Goal: Information Seeking & Learning: Learn about a topic

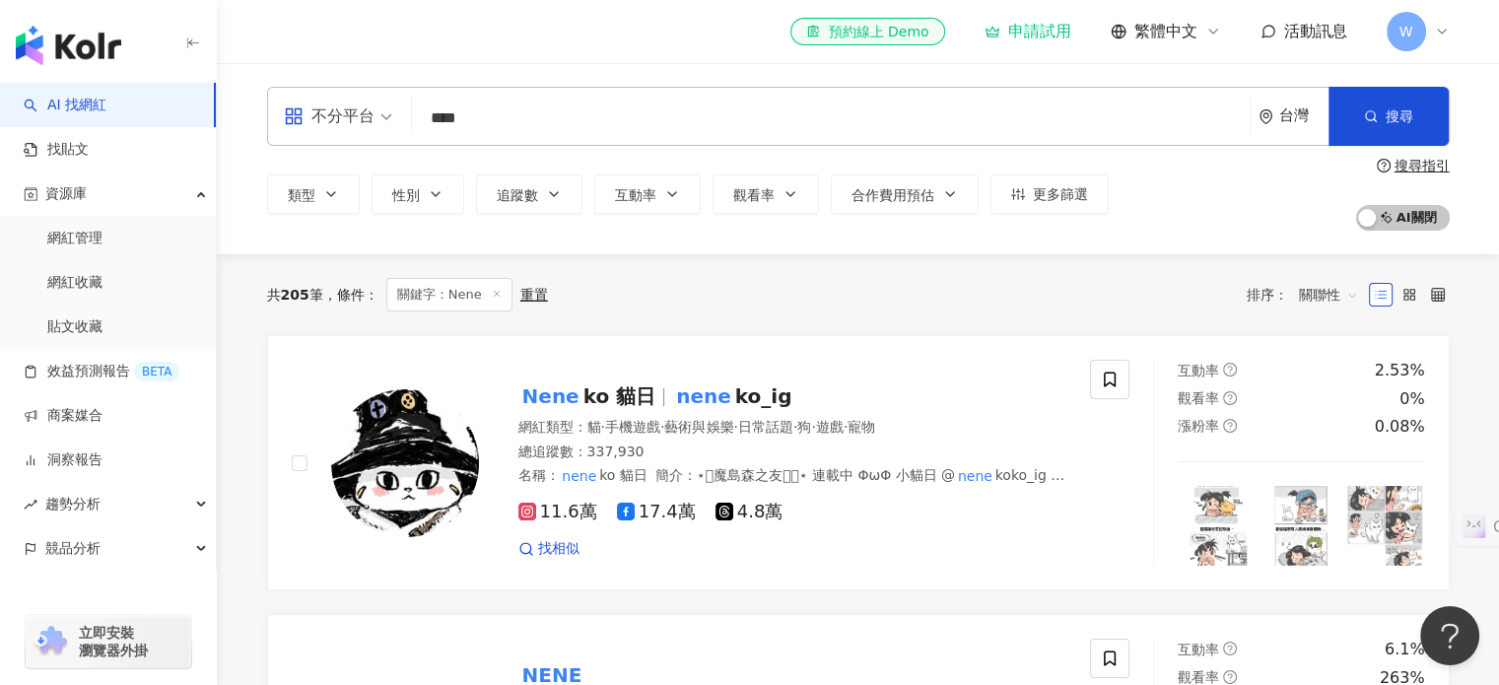
click at [523, 131] on input "****" at bounding box center [831, 118] width 822 height 37
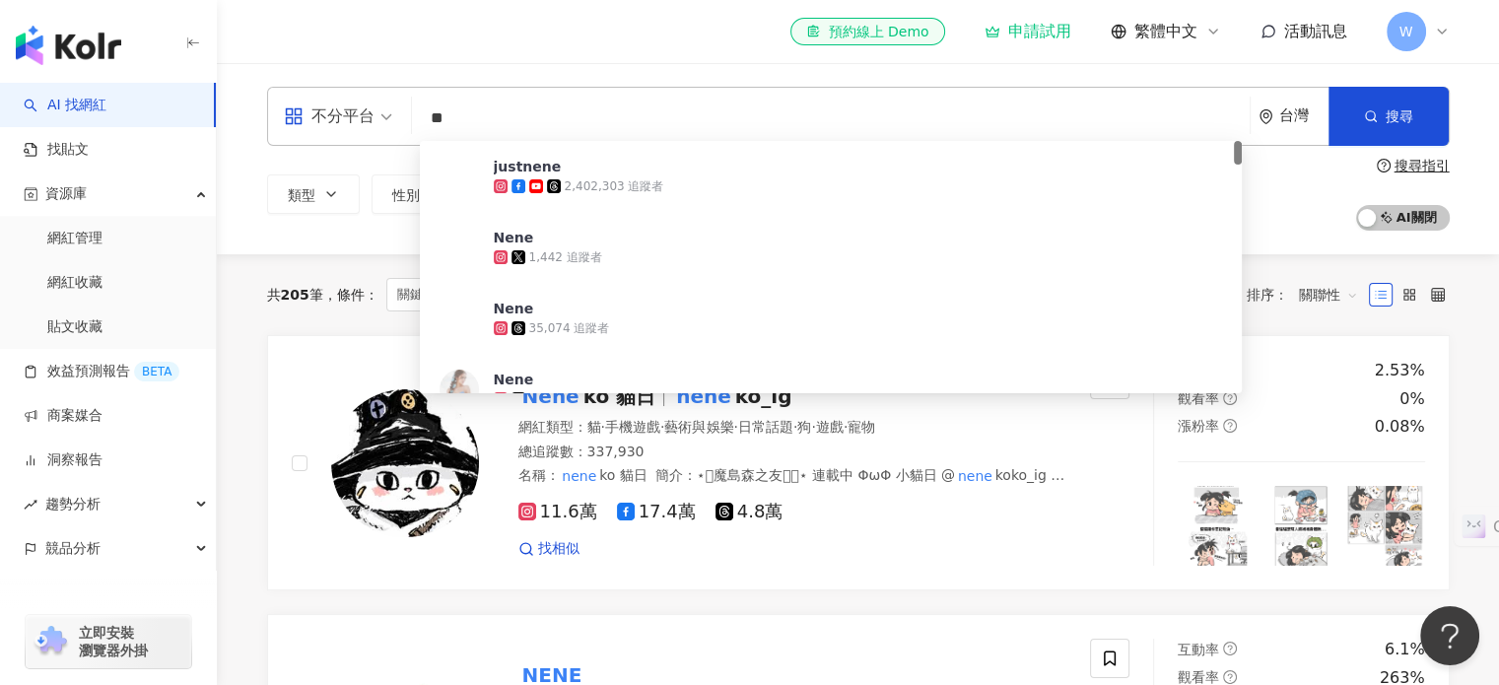
type input "*"
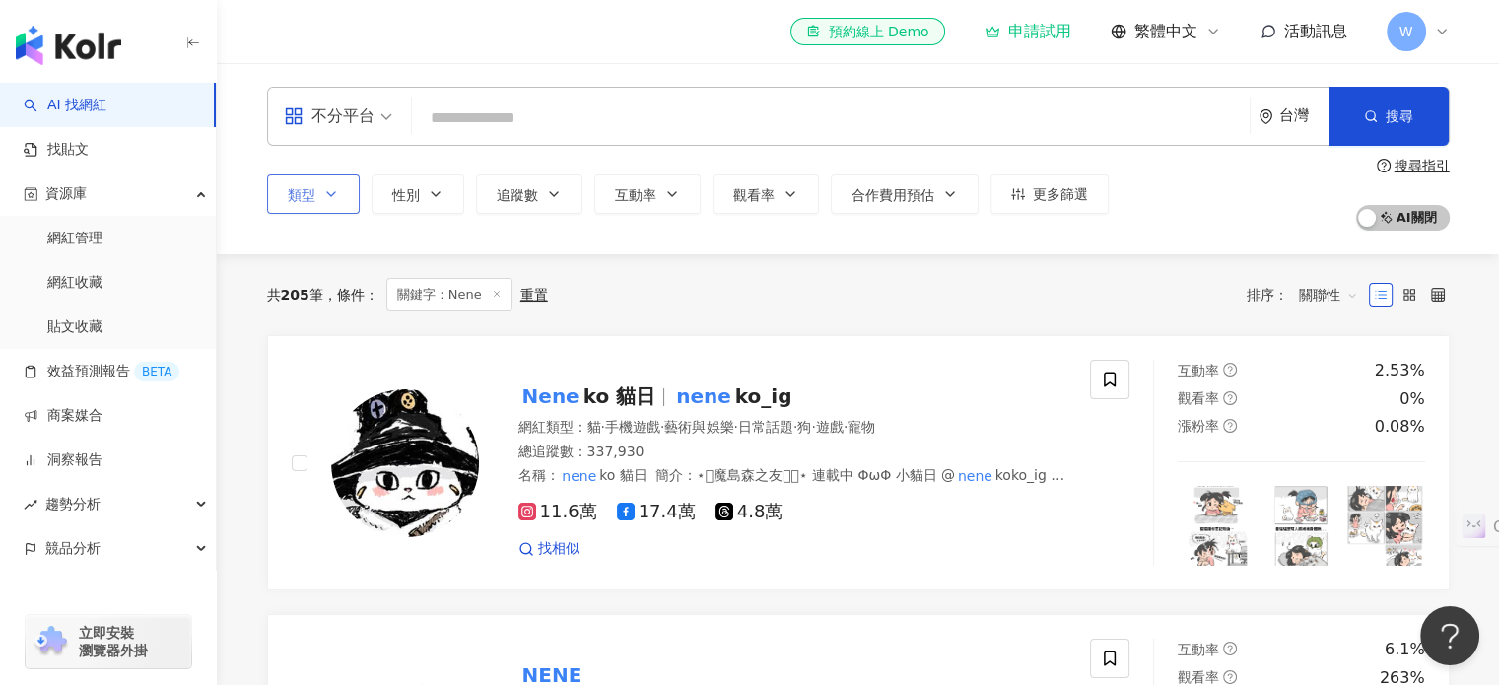
click at [321, 201] on button "類型" at bounding box center [313, 193] width 93 height 39
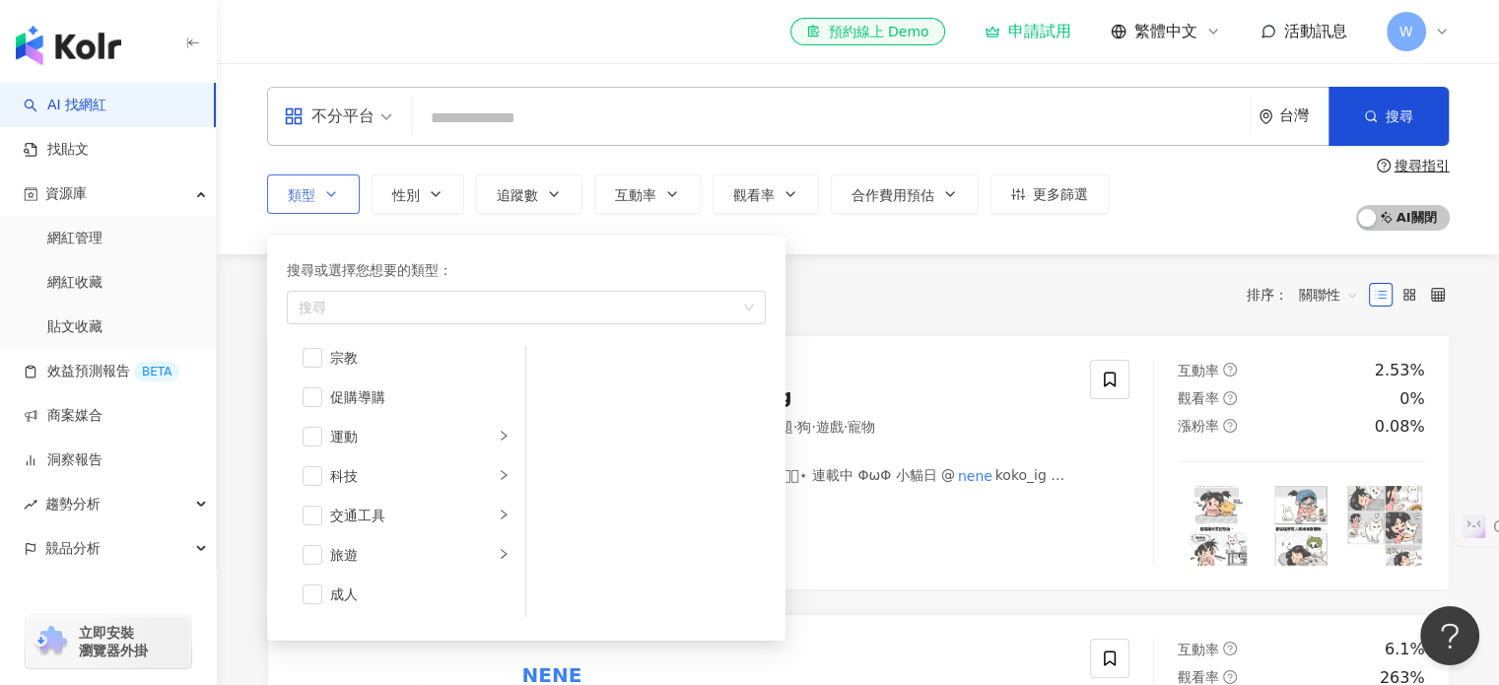
scroll to position [682, 0]
click at [498, 550] on icon "right" at bounding box center [504, 554] width 12 height 12
click at [614, 481] on div "韓國旅遊" at bounding box center [660, 488] width 180 height 22
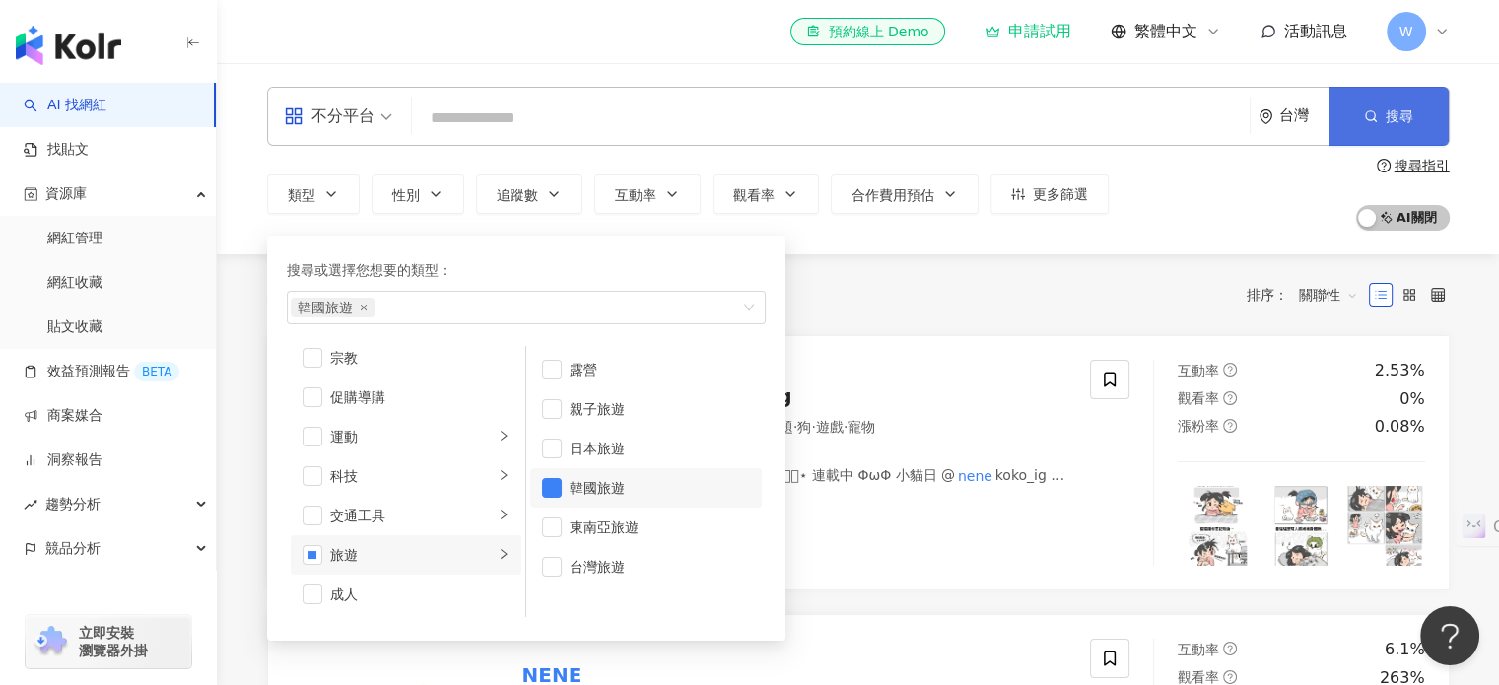
click at [1389, 122] on span "搜尋" at bounding box center [1400, 116] width 28 height 16
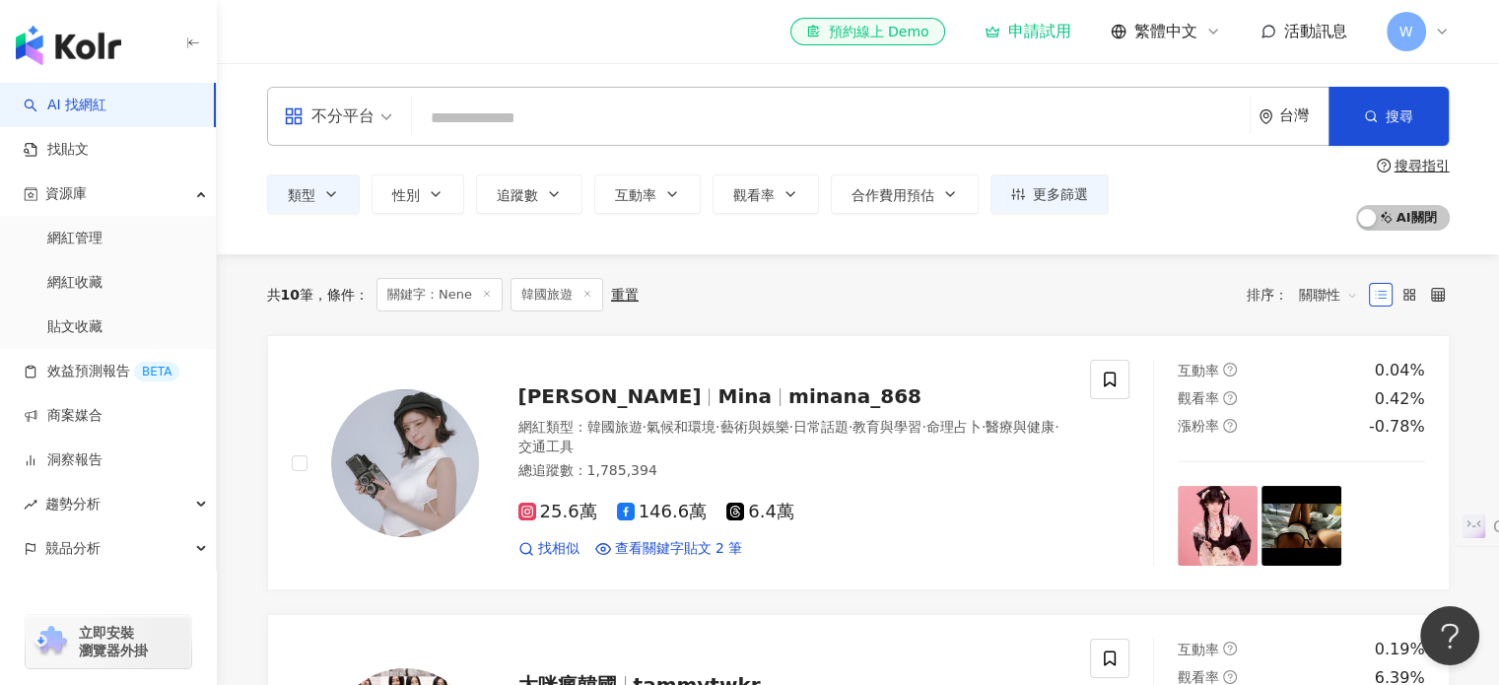
scroll to position [99, 0]
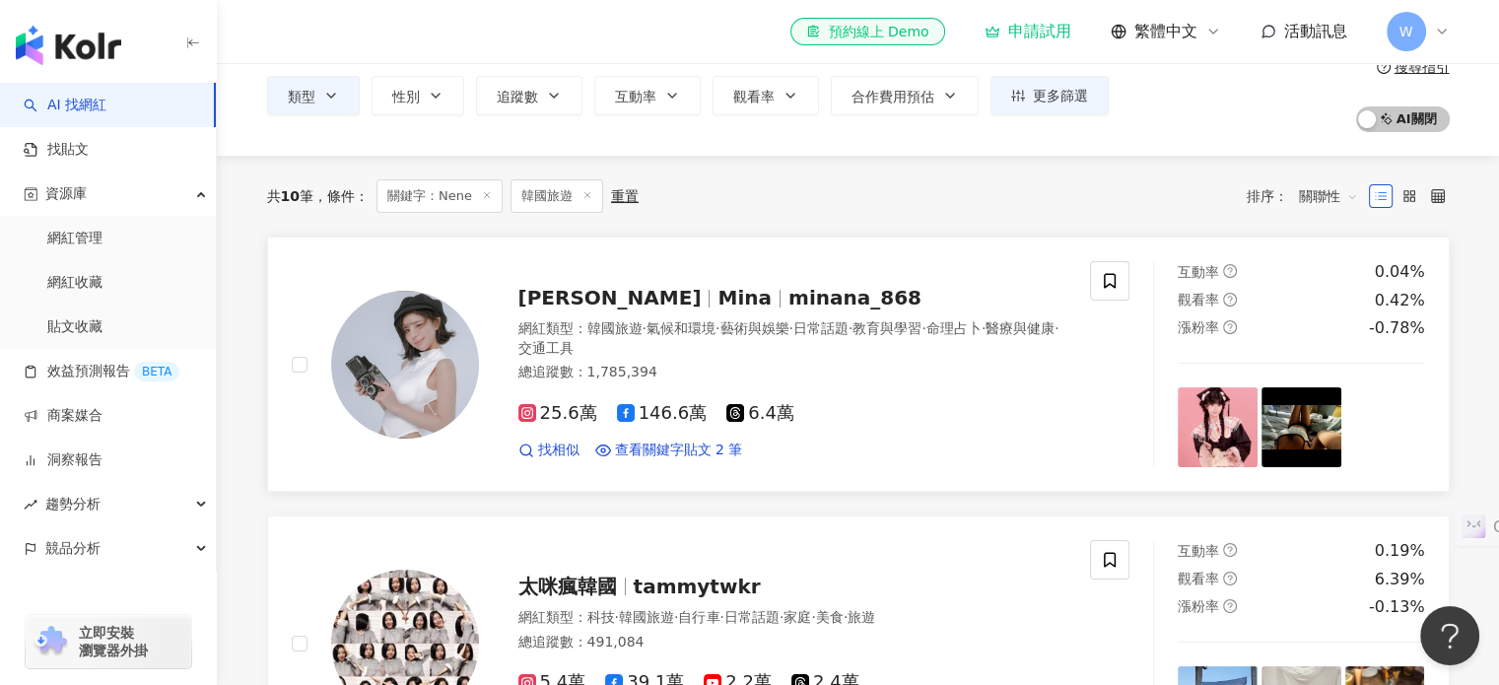
click at [757, 317] on div "小米恩 Mina minana_868 網紅類型 ： 韓國旅遊 · 氣候和環境 · 藝術與娛樂 · 日常話題 · 教育與學習 · 命理占卜 · 醫療與健康 ·…" at bounding box center [773, 364] width 588 height 192
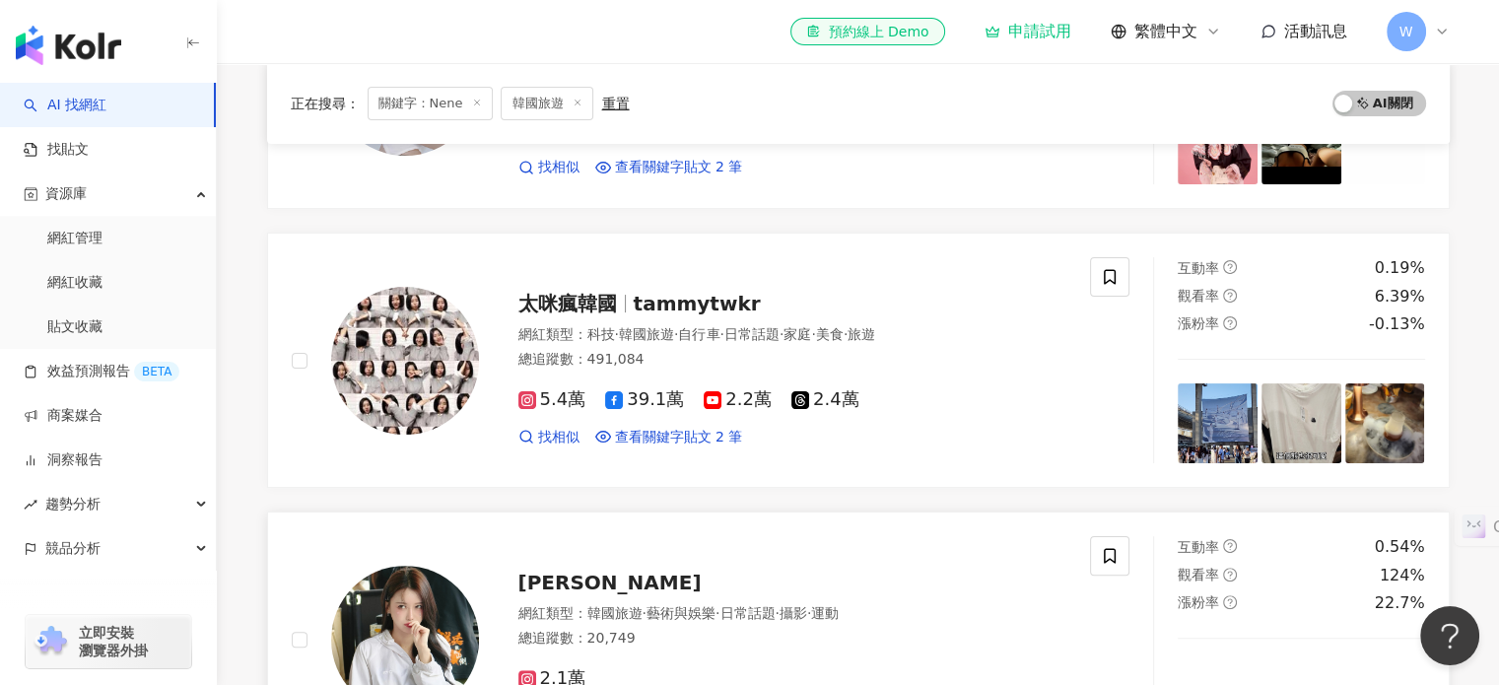
scroll to position [493, 0]
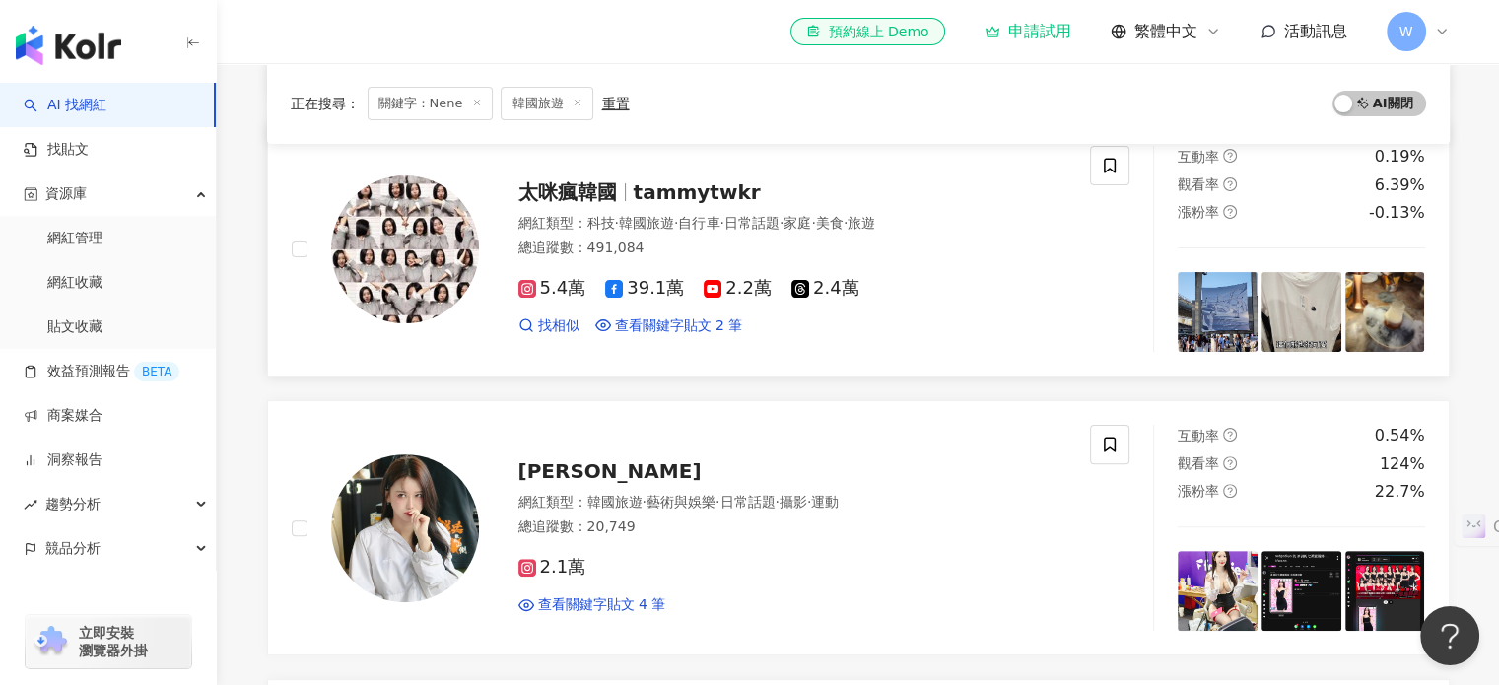
click at [442, 204] on img at bounding box center [405, 249] width 148 height 148
click at [560, 321] on span "找相似" at bounding box center [558, 326] width 41 height 20
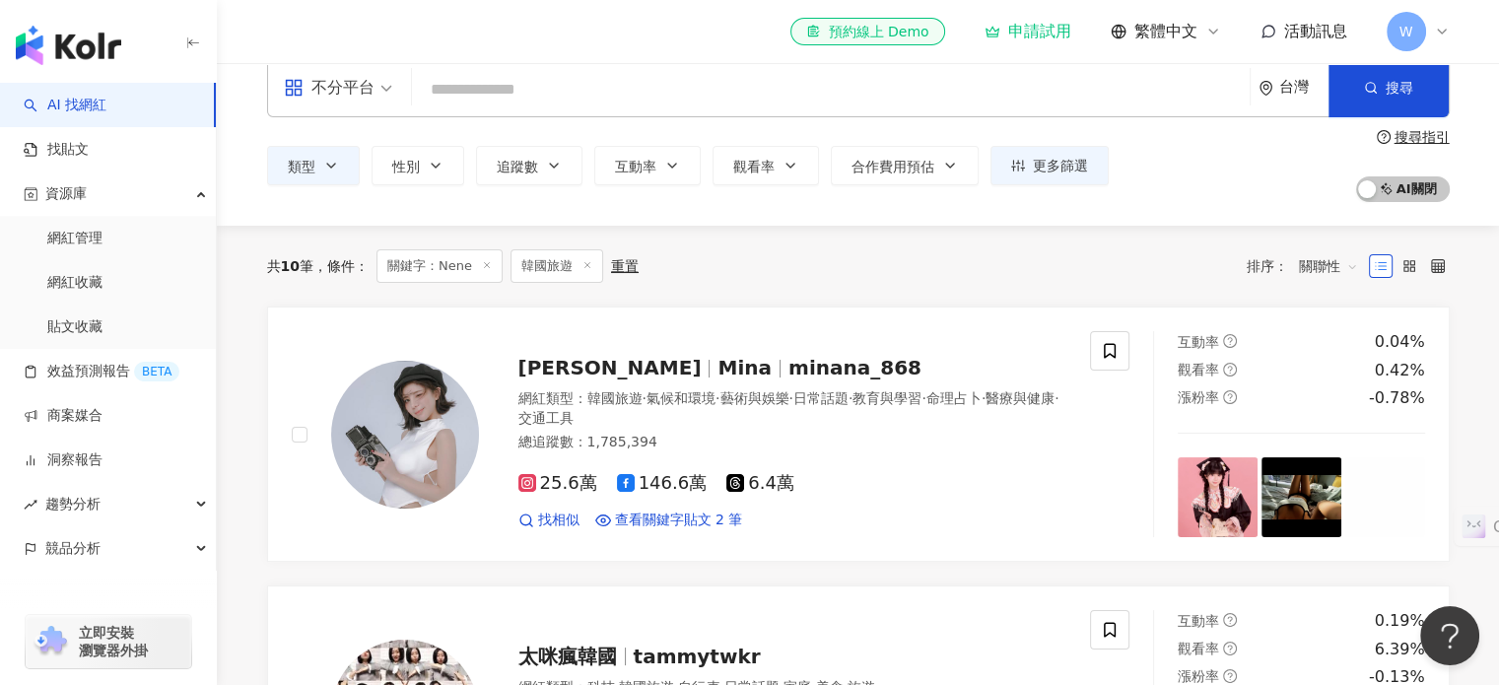
scroll to position [0, 0]
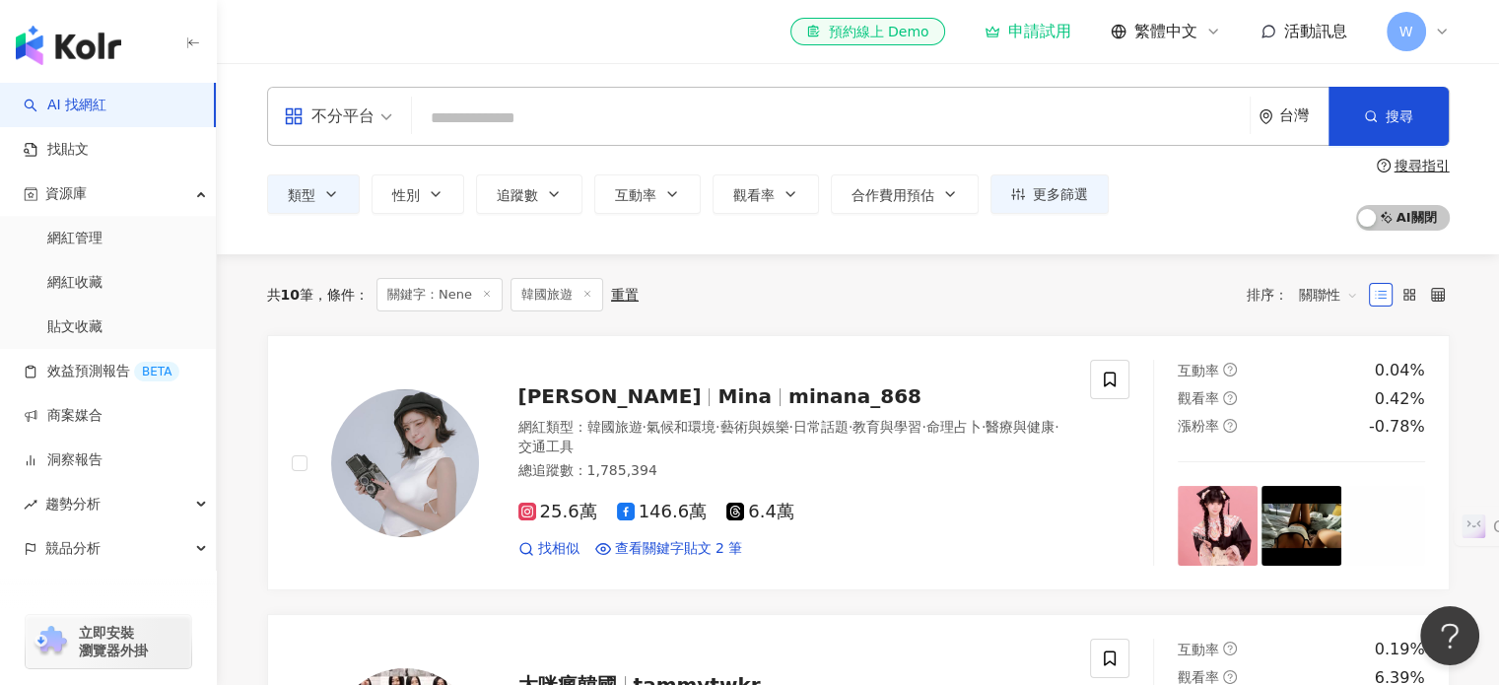
click at [529, 114] on input "search" at bounding box center [831, 118] width 822 height 37
click at [583, 293] on icon at bounding box center [587, 294] width 10 height 10
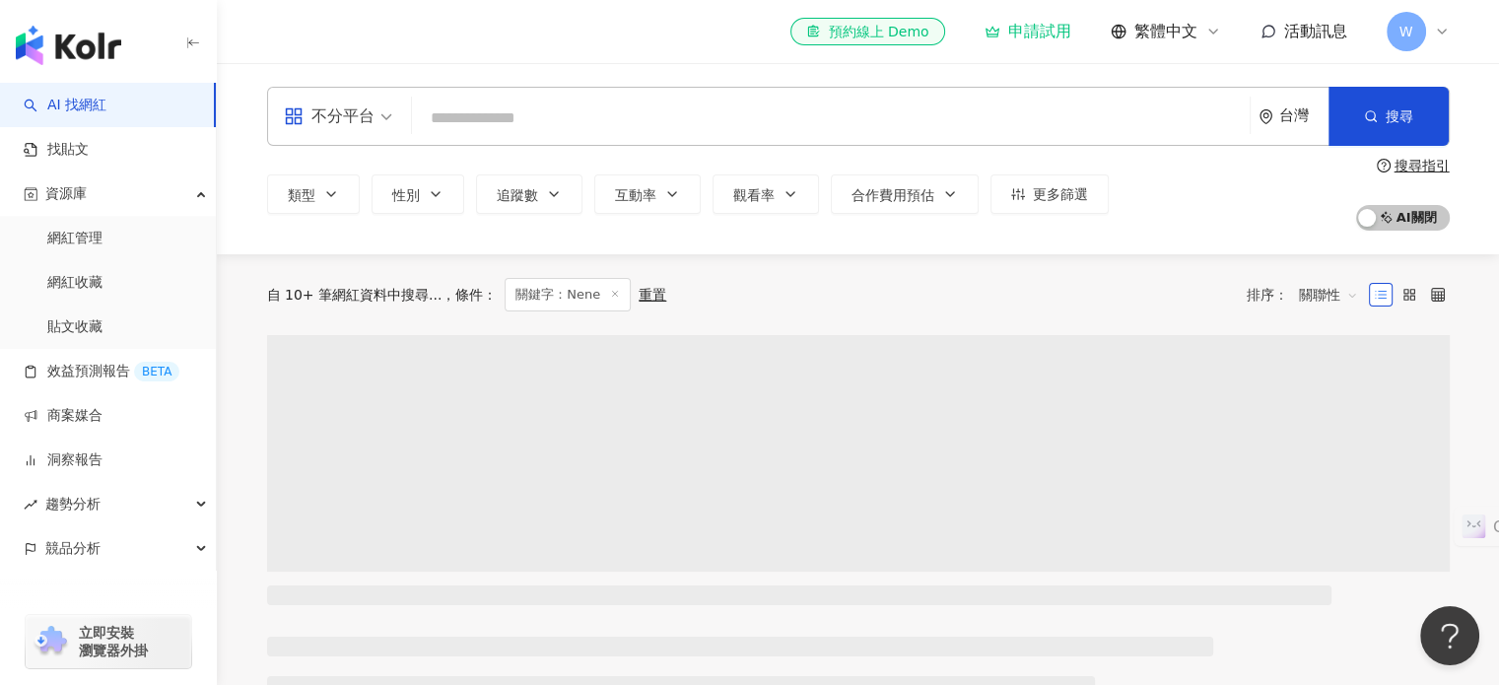
click at [530, 111] on input "search" at bounding box center [831, 118] width 822 height 37
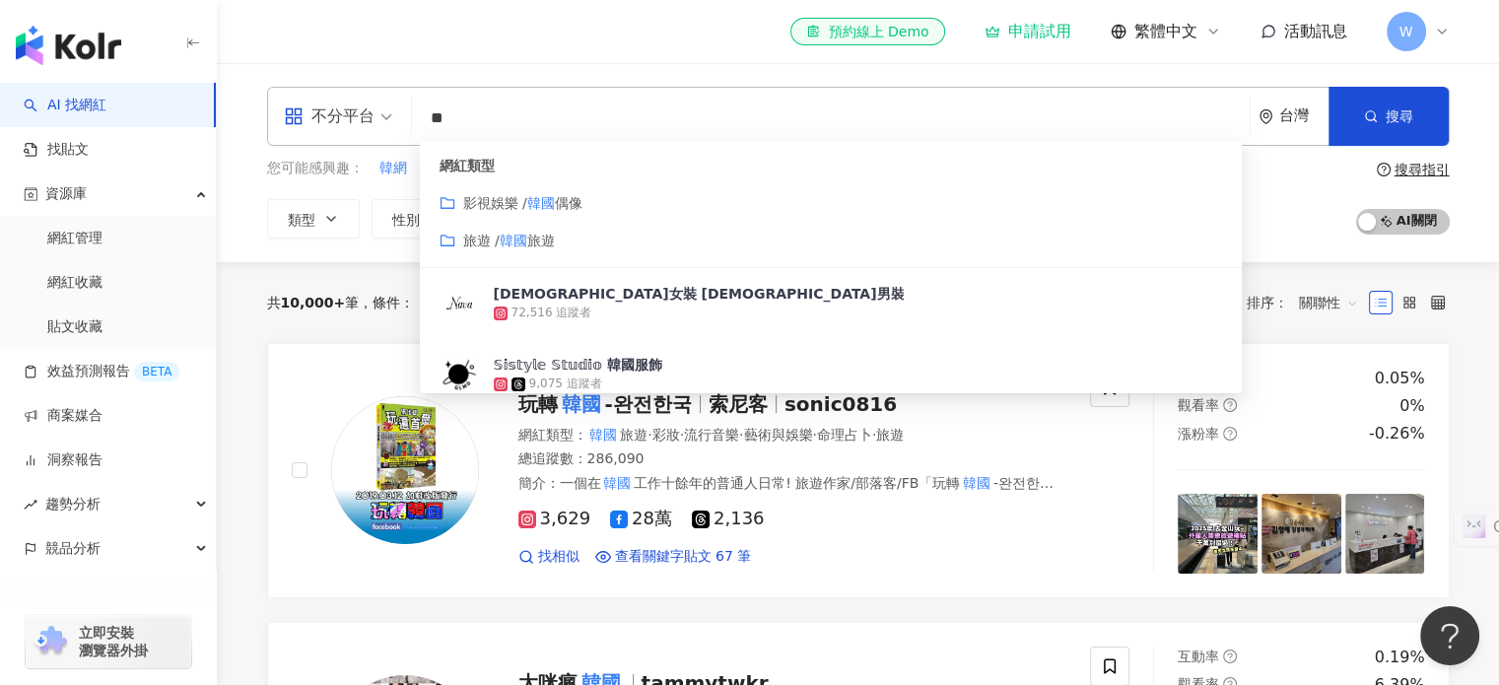
click at [448, 53] on div "el-icon-cs 預約線上 Demo 申請試用 繁體中文 活動訊息 W" at bounding box center [858, 31] width 1183 height 63
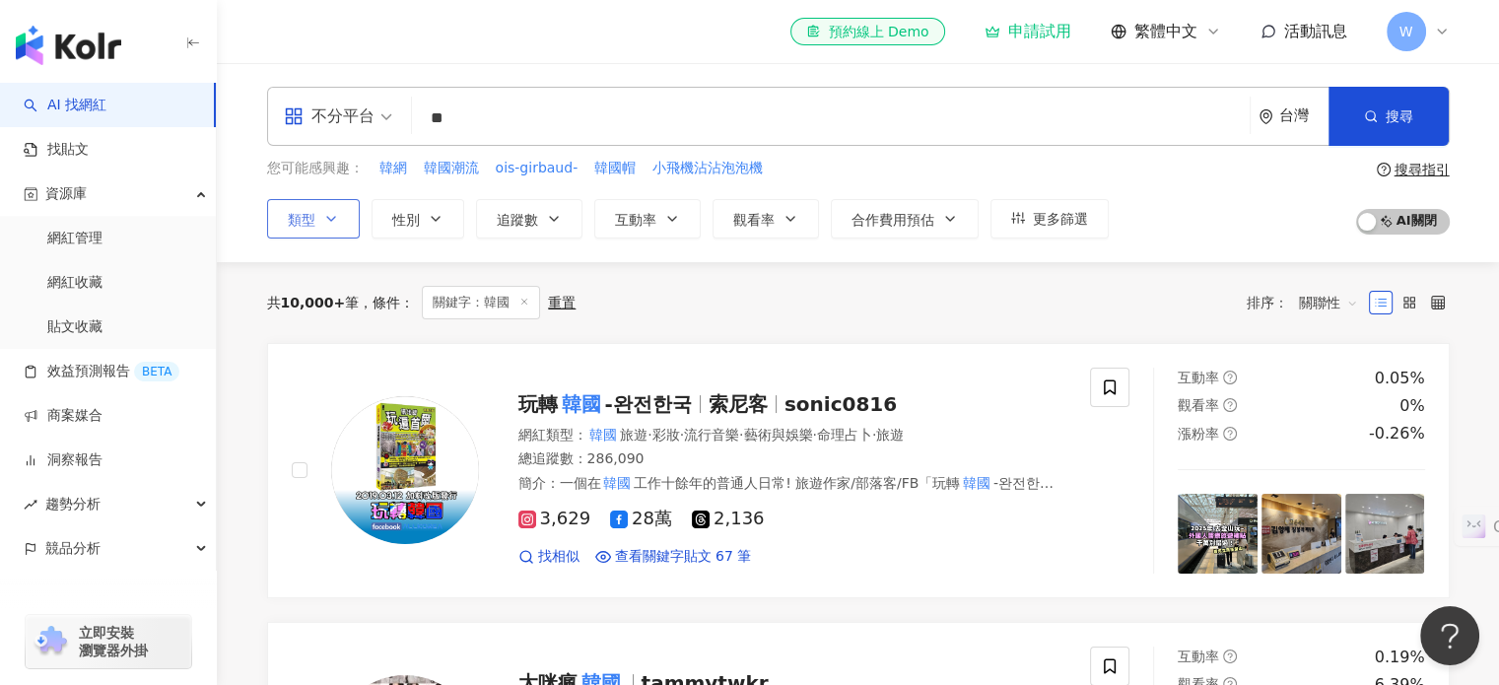
click at [341, 219] on button "類型" at bounding box center [313, 218] width 93 height 39
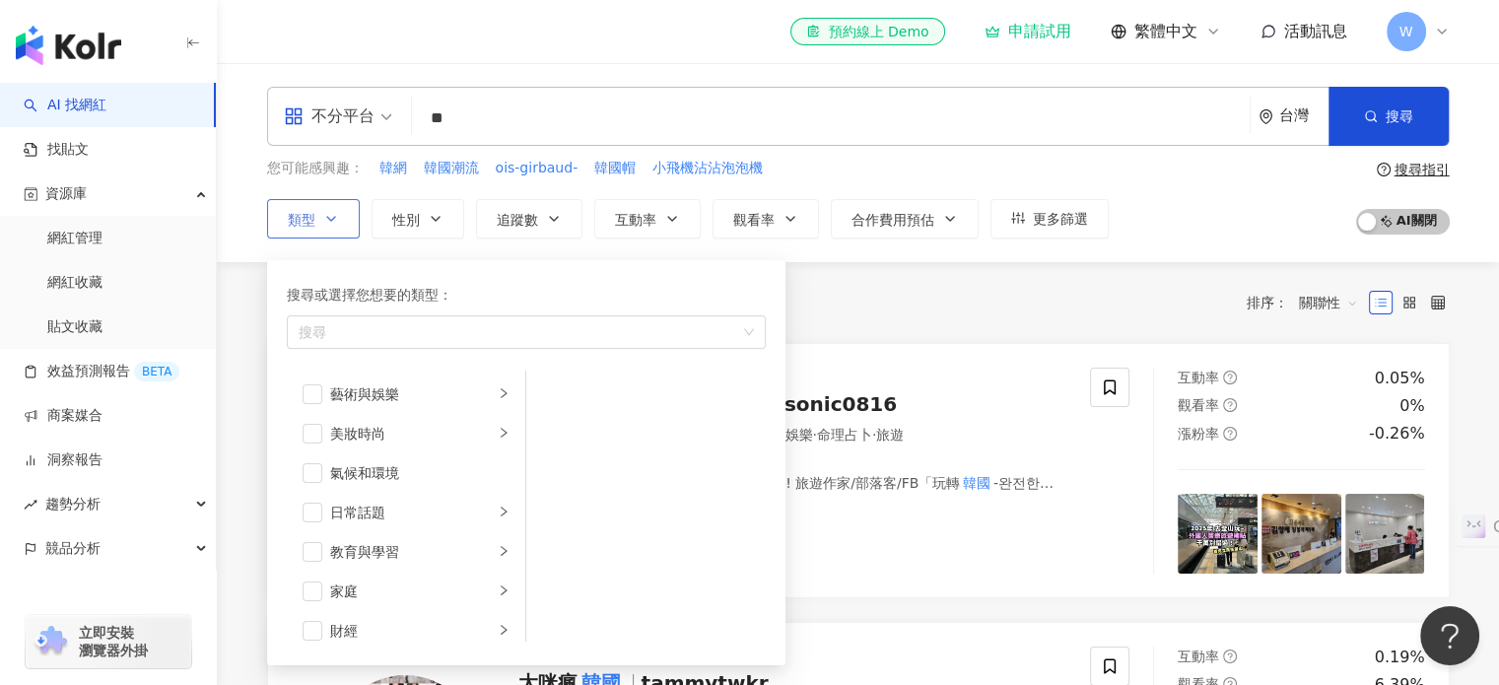
click at [341, 219] on button "類型 搜尋或選擇您想要的類型： 搜尋 藝術與娛樂 美妝時尚 氣候和環境 日常話題 教育與學習 家庭 財經 美食 命理占卜 遊戲 法政社會 生活風格 影視娛樂 …" at bounding box center [313, 218] width 93 height 39
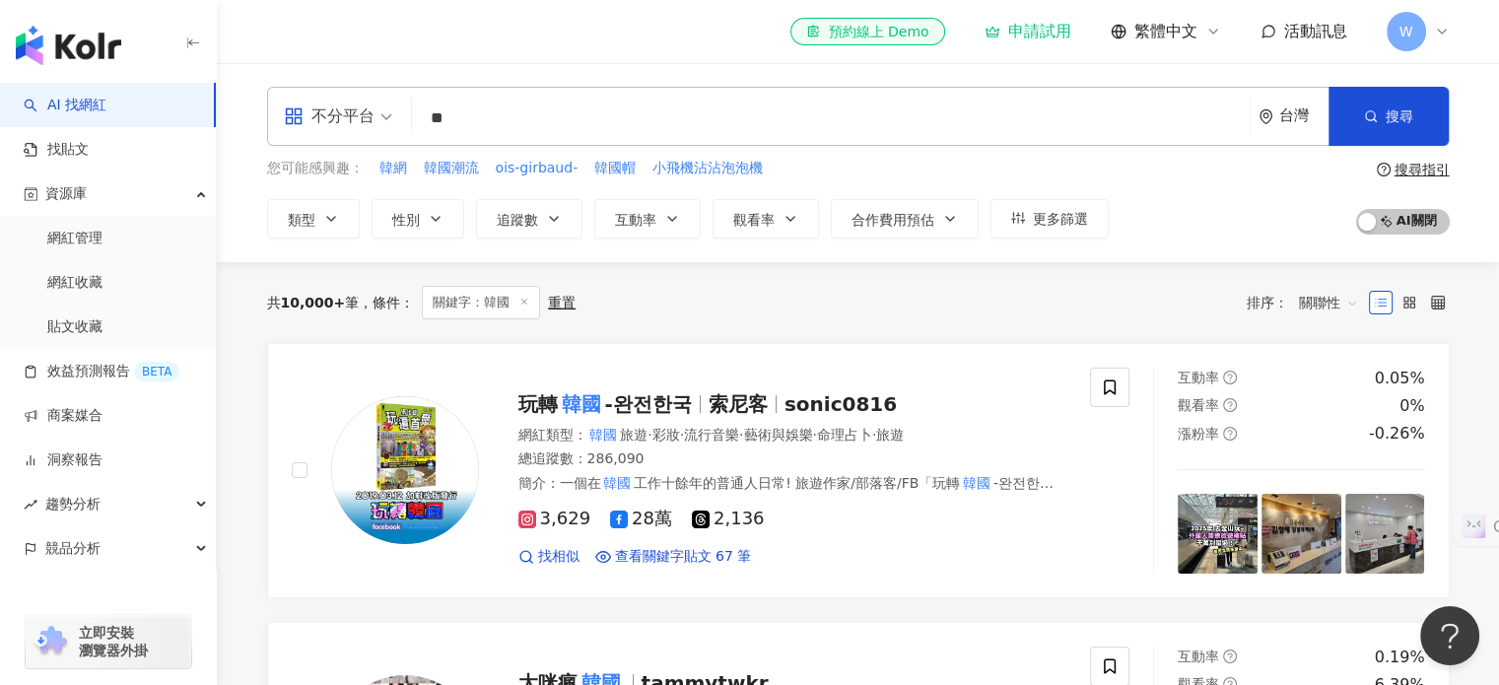
click at [512, 100] on input "**" at bounding box center [831, 118] width 822 height 37
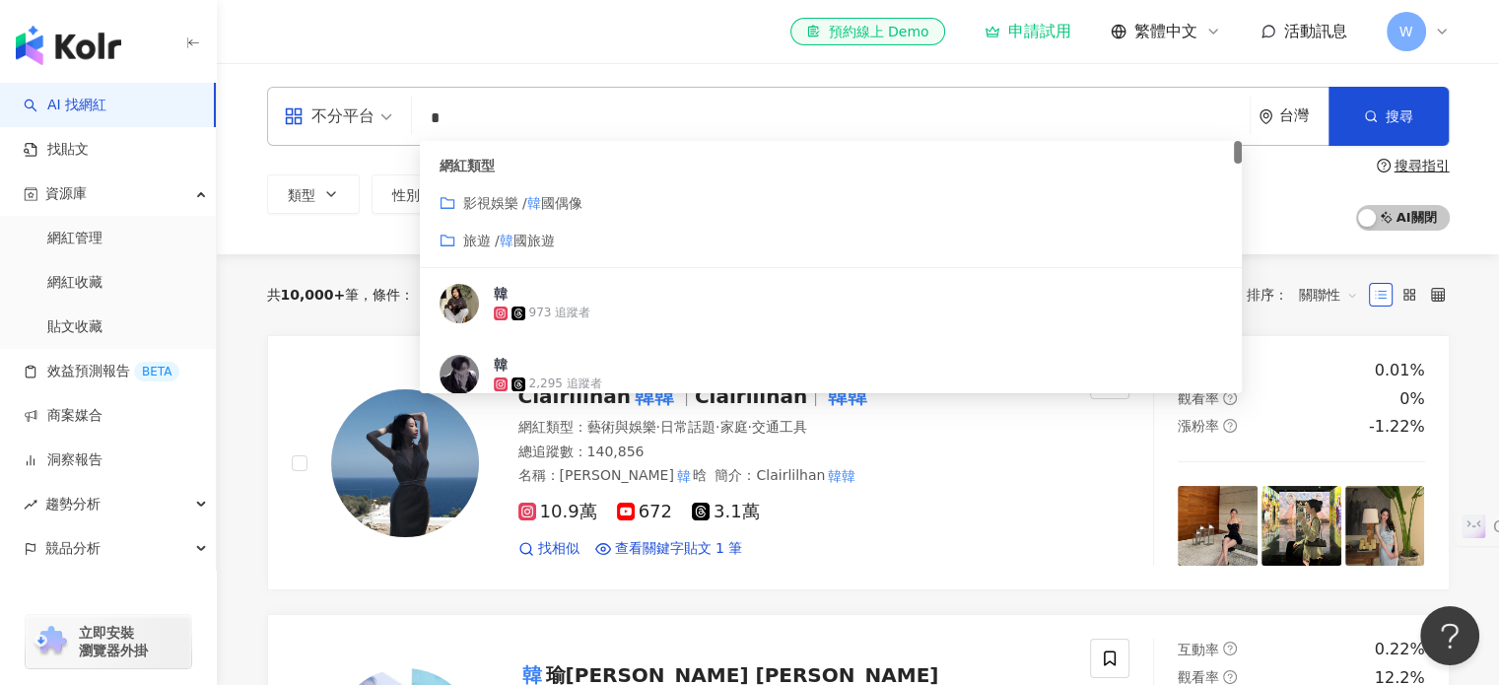
click at [579, 209] on span "國偶像" at bounding box center [561, 203] width 41 height 16
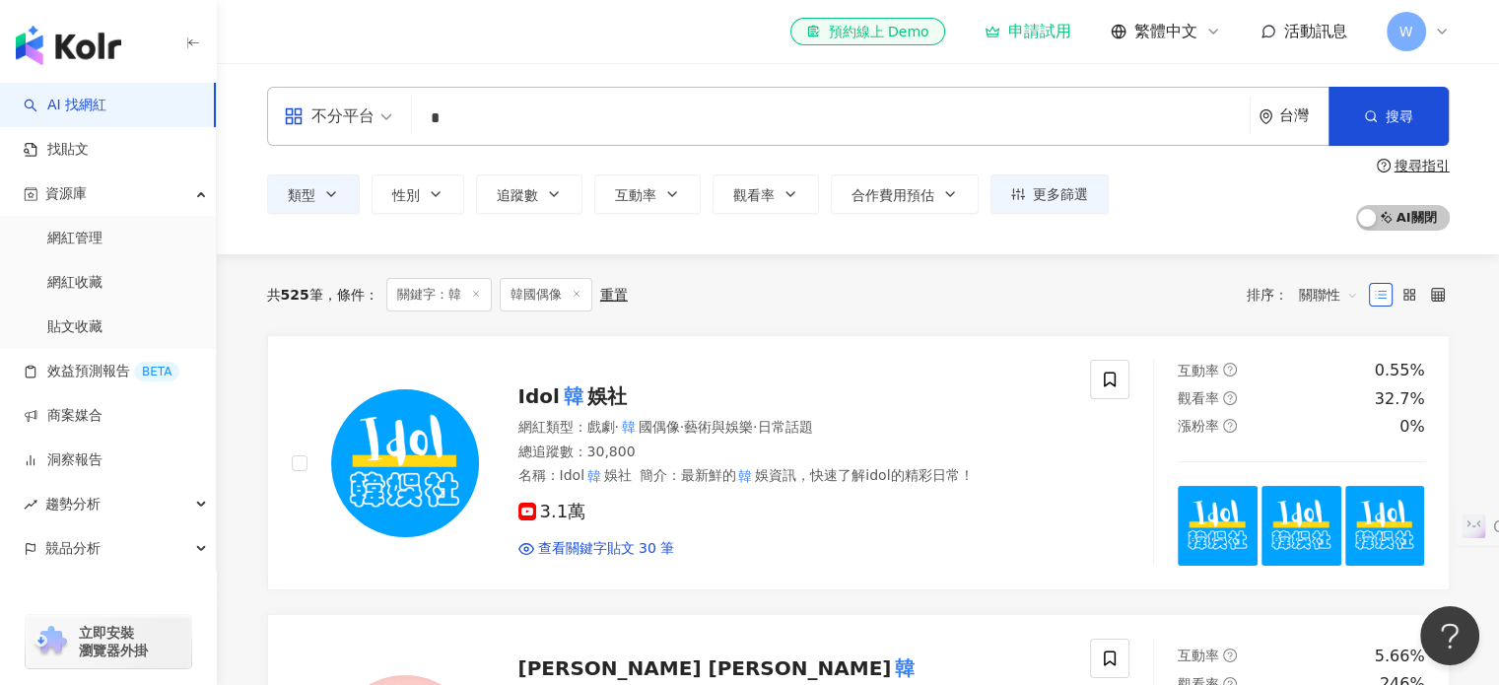
type input "*"
click at [473, 294] on icon at bounding box center [476, 294] width 10 height 10
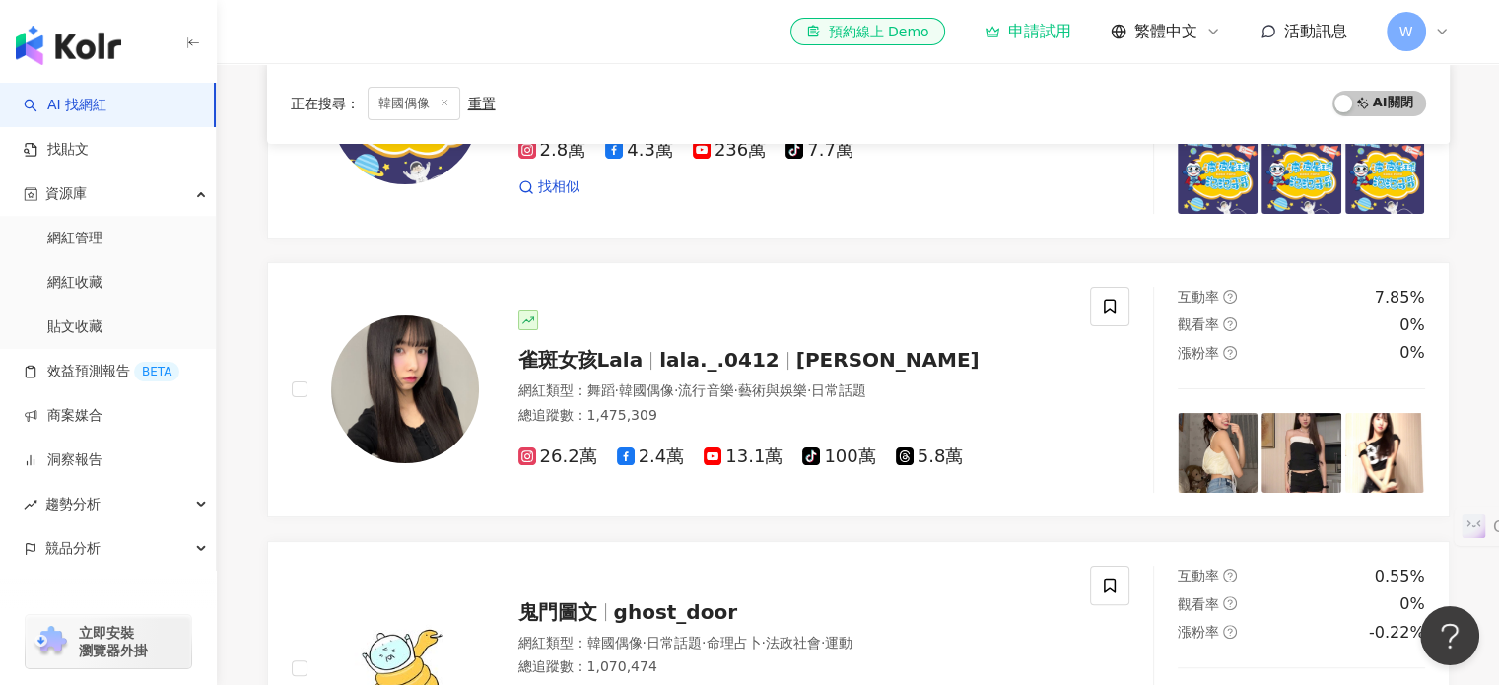
scroll to position [394, 0]
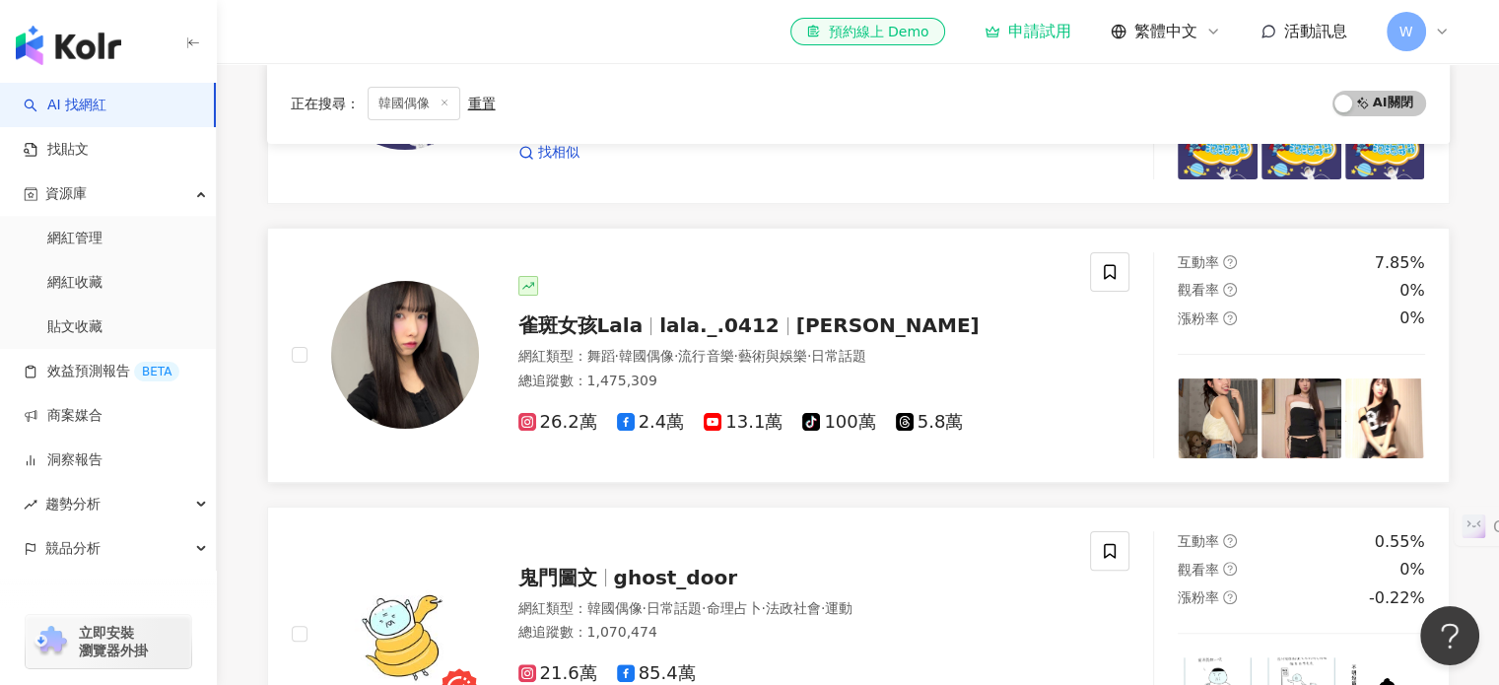
click at [400, 320] on img at bounding box center [405, 355] width 148 height 148
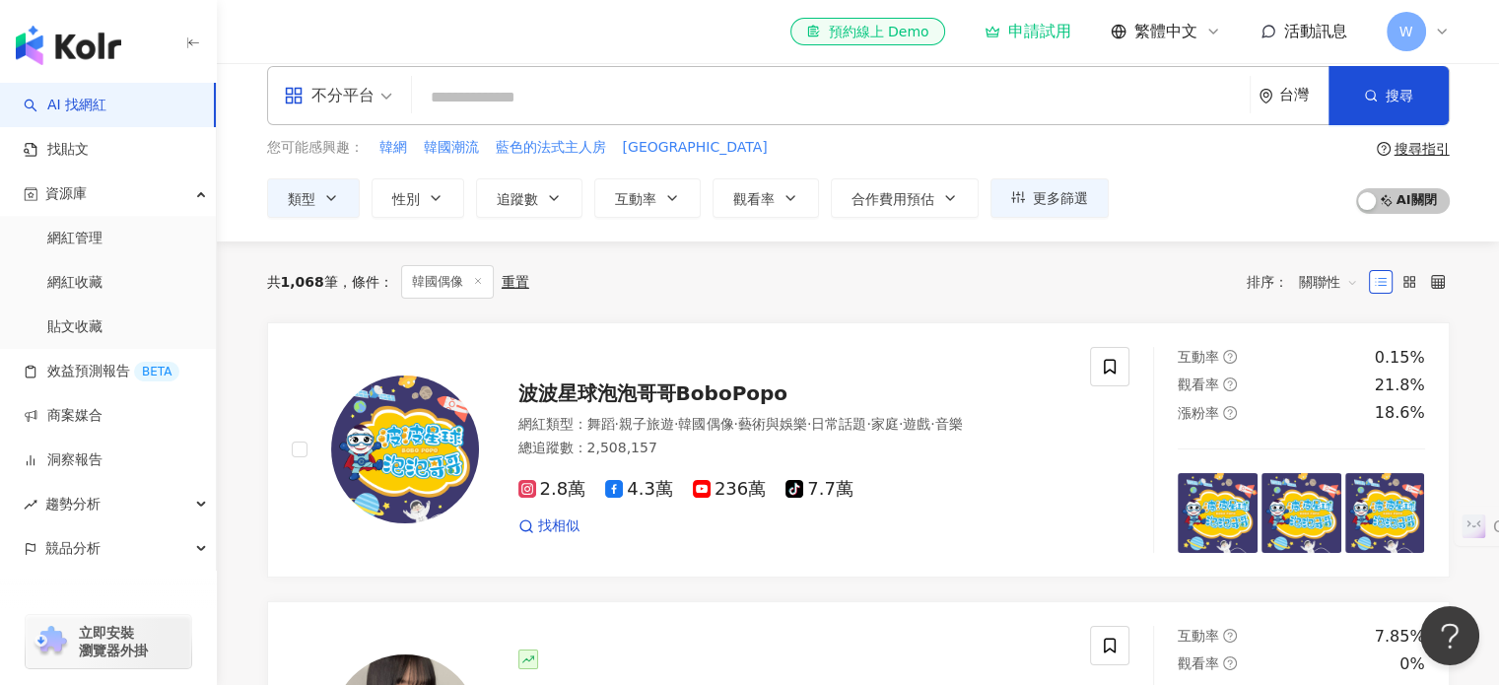
scroll to position [0, 0]
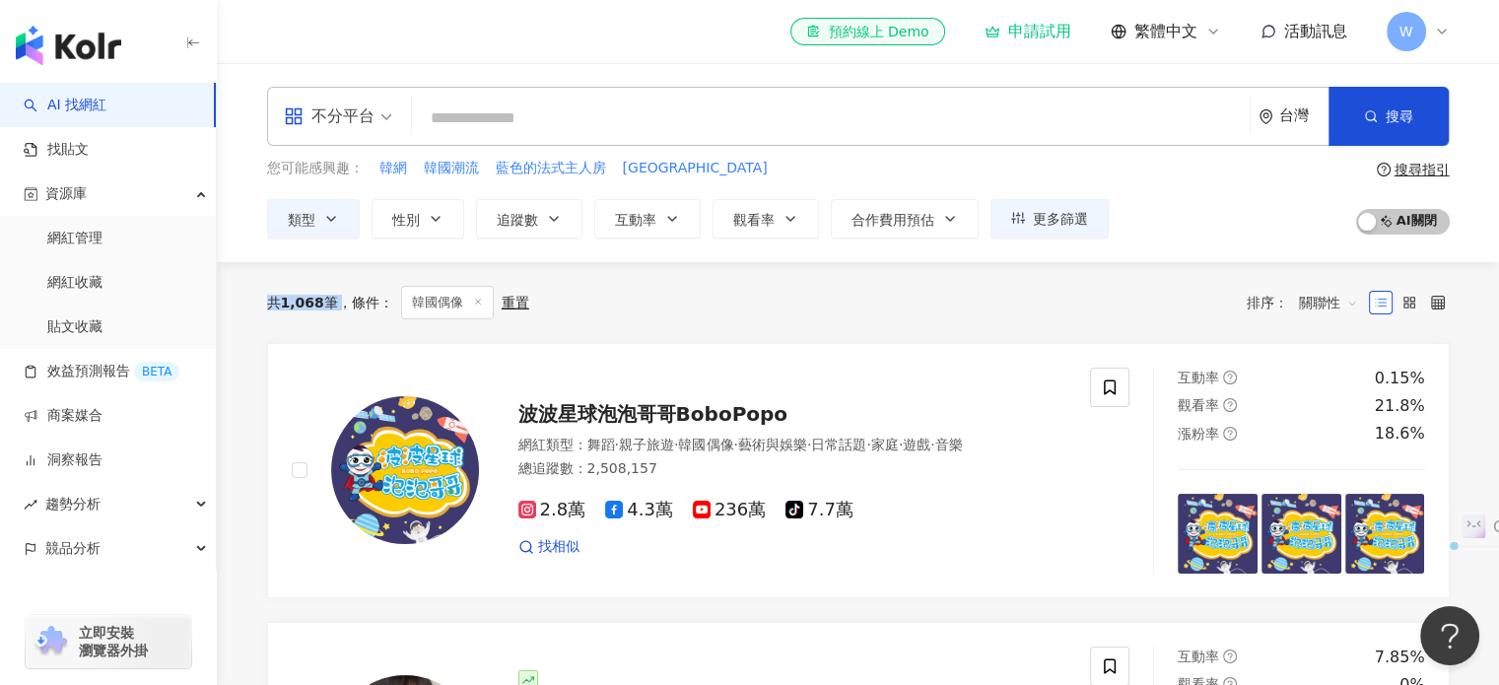
drag, startPoint x: 270, startPoint y: 300, endPoint x: 341, endPoint y: 300, distance: 71.0
click at [341, 300] on div "共 1,068 筆 條件 ：" at bounding box center [330, 303] width 126 height 16
click at [1441, 296] on icon at bounding box center [1438, 303] width 14 height 14
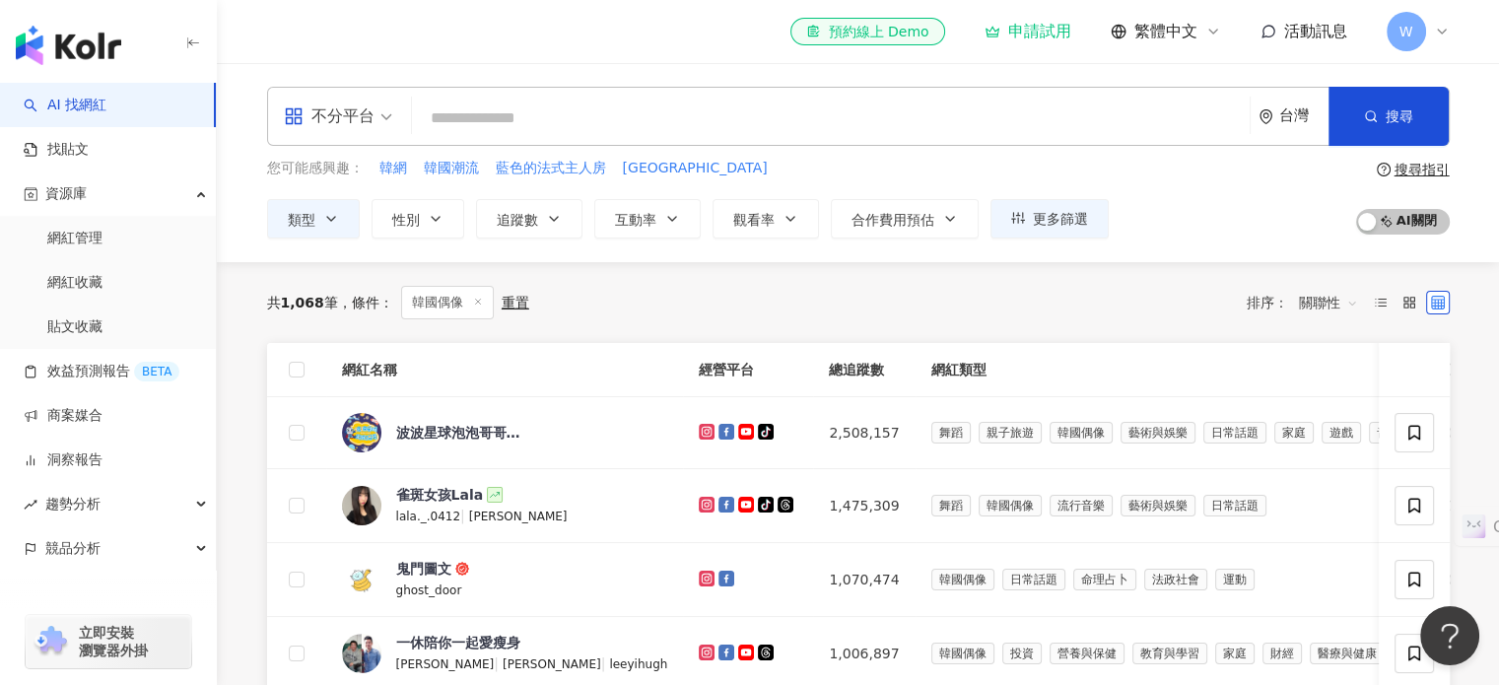
click at [1327, 290] on span "關聯性" at bounding box center [1328, 303] width 59 height 32
click at [1385, 305] on line at bounding box center [1382, 305] width 8 height 0
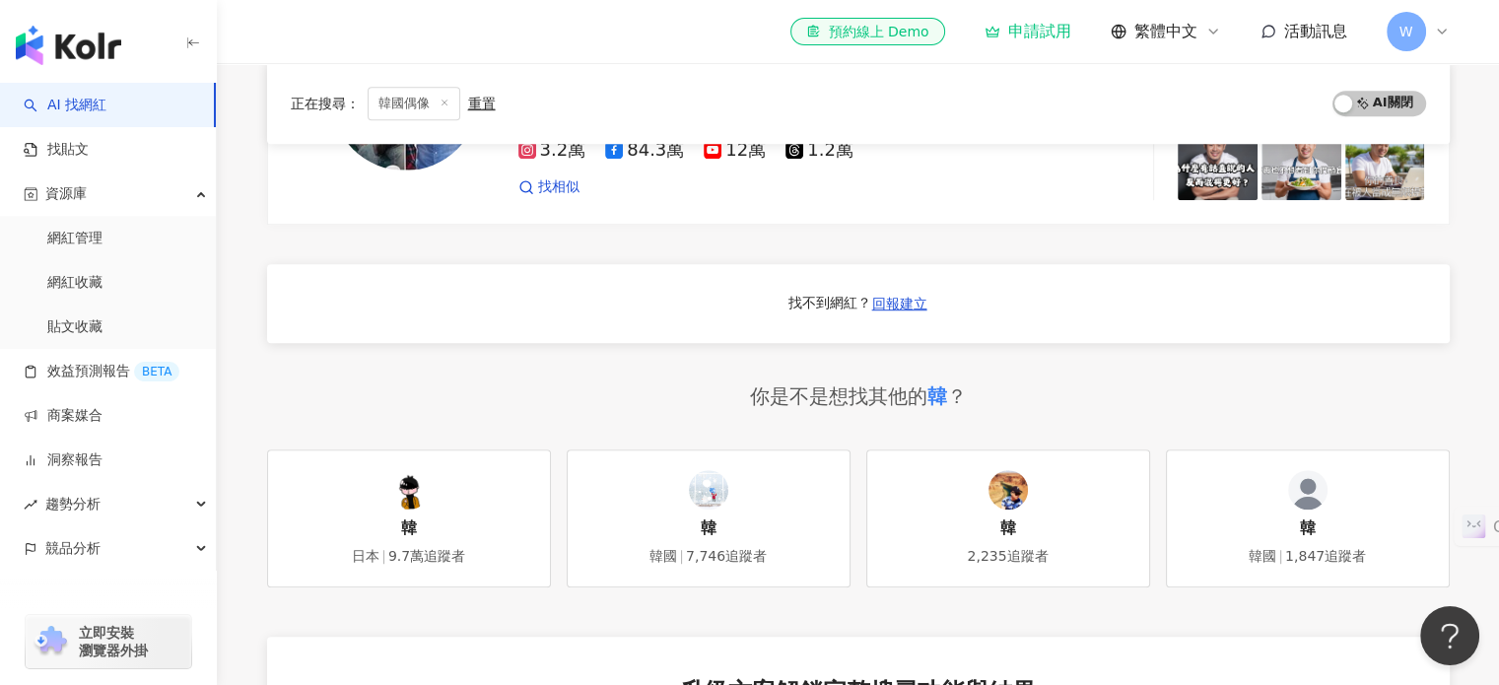
scroll to position [1176, 0]
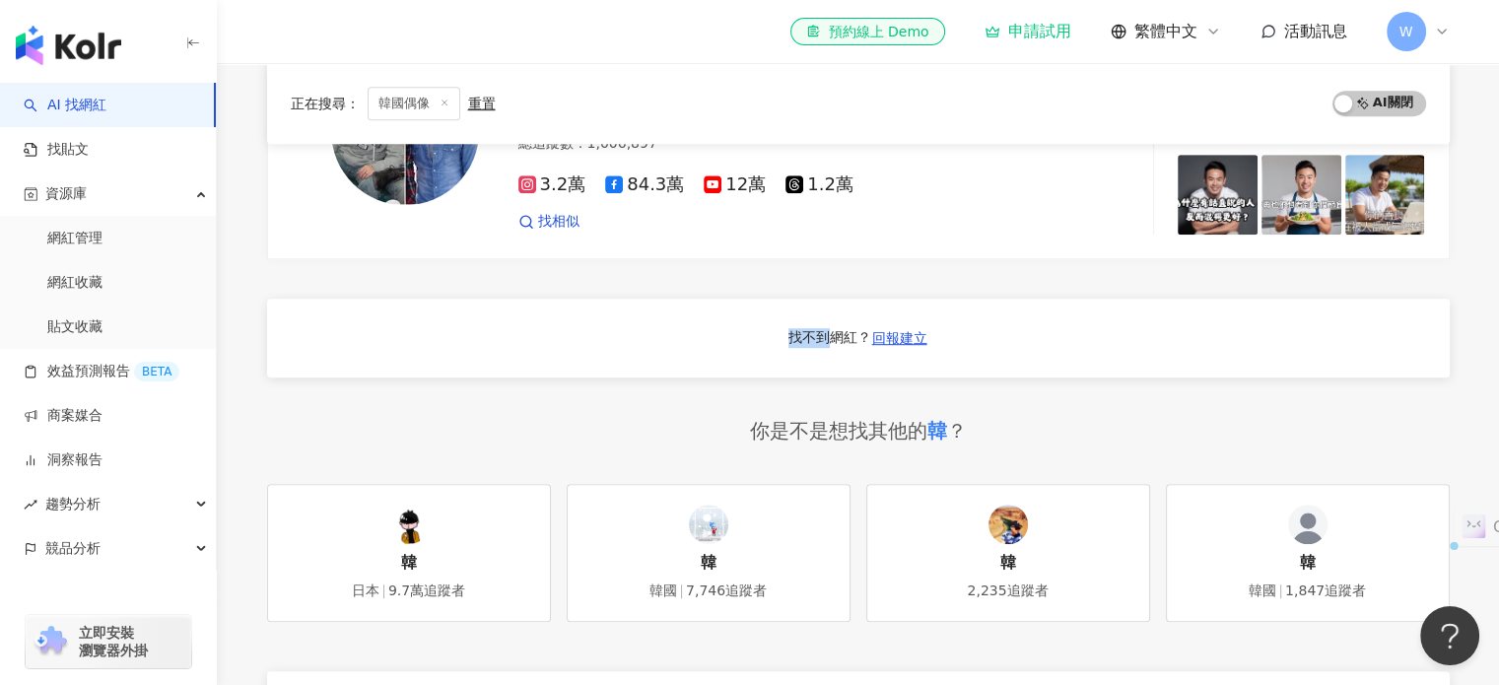
drag, startPoint x: 787, startPoint y: 333, endPoint x: 829, endPoint y: 333, distance: 41.4
click at [829, 333] on div "找不到網紅？" at bounding box center [829, 338] width 83 height 20
click at [739, 350] on div at bounding box center [756, 363] width 34 height 28
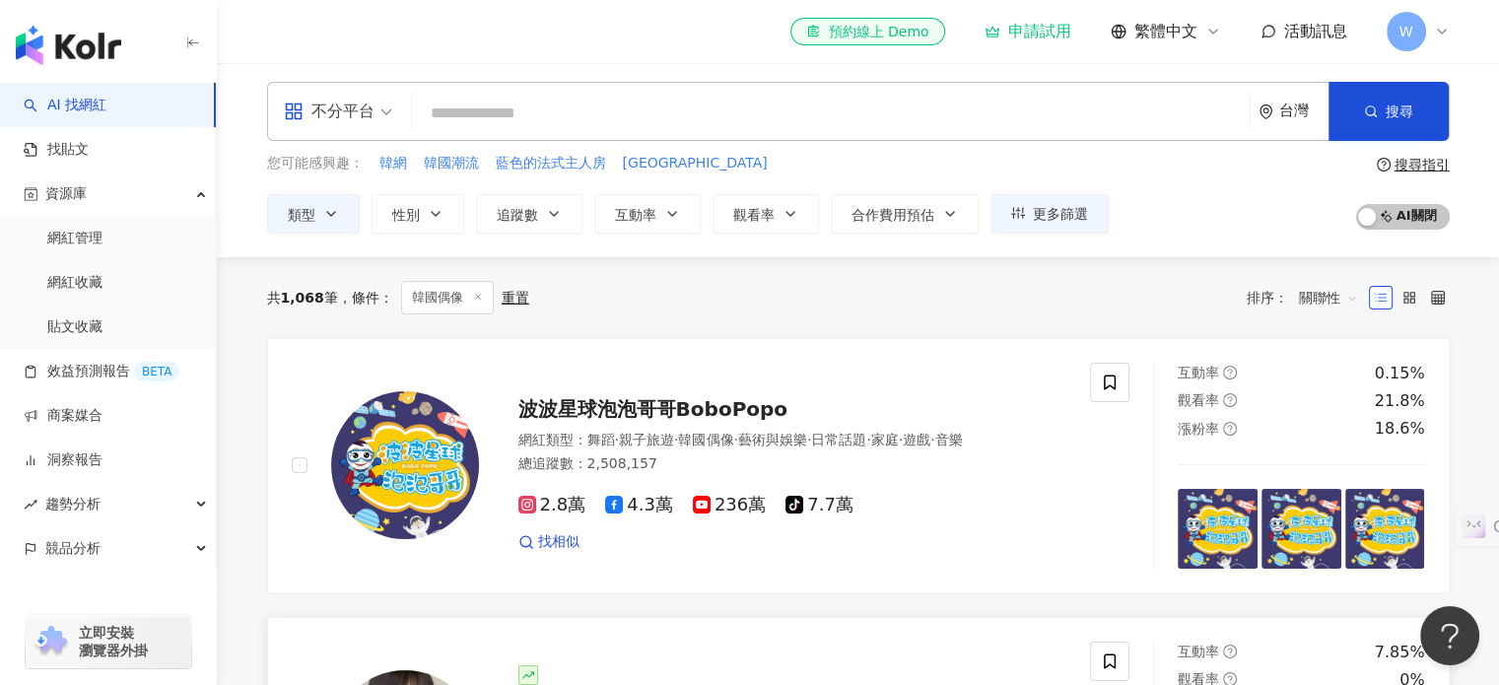
scroll to position [0, 0]
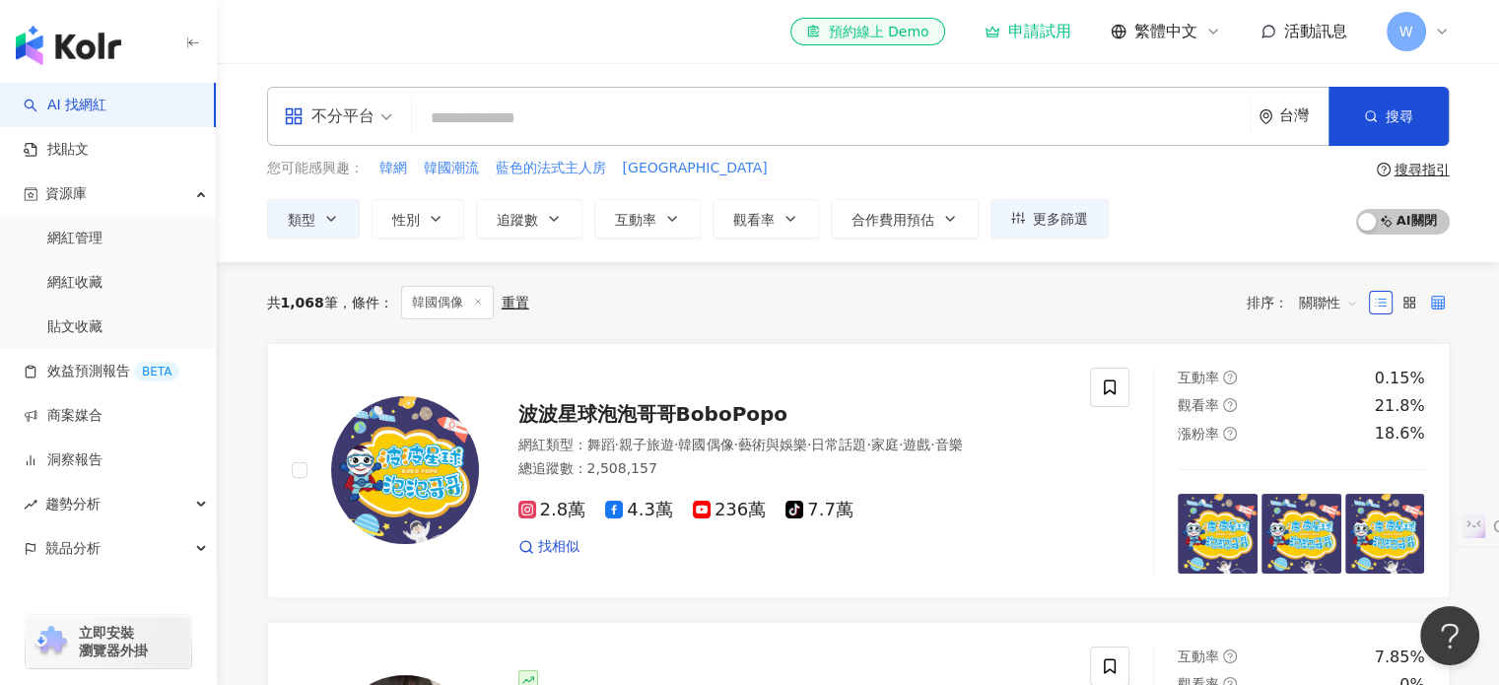
click at [1428, 299] on label at bounding box center [1438, 303] width 24 height 24
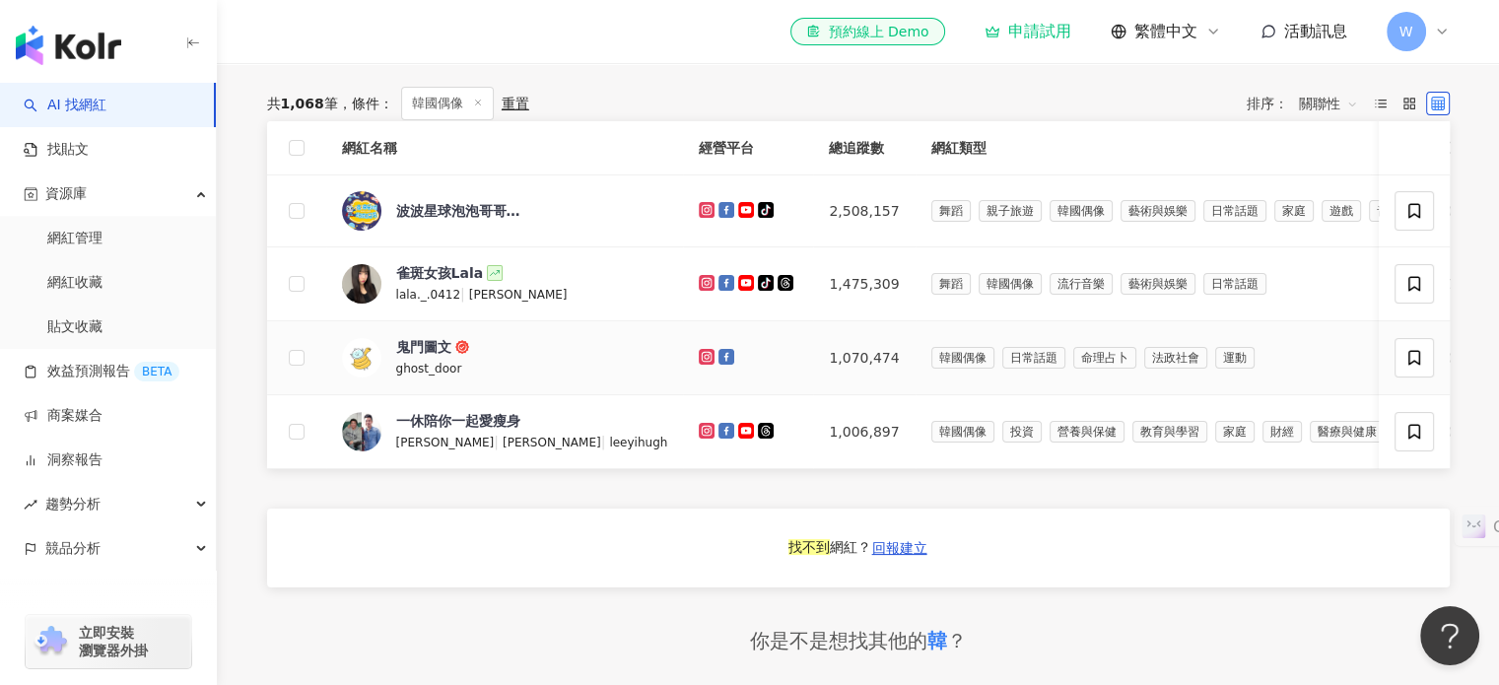
scroll to position [99, 0]
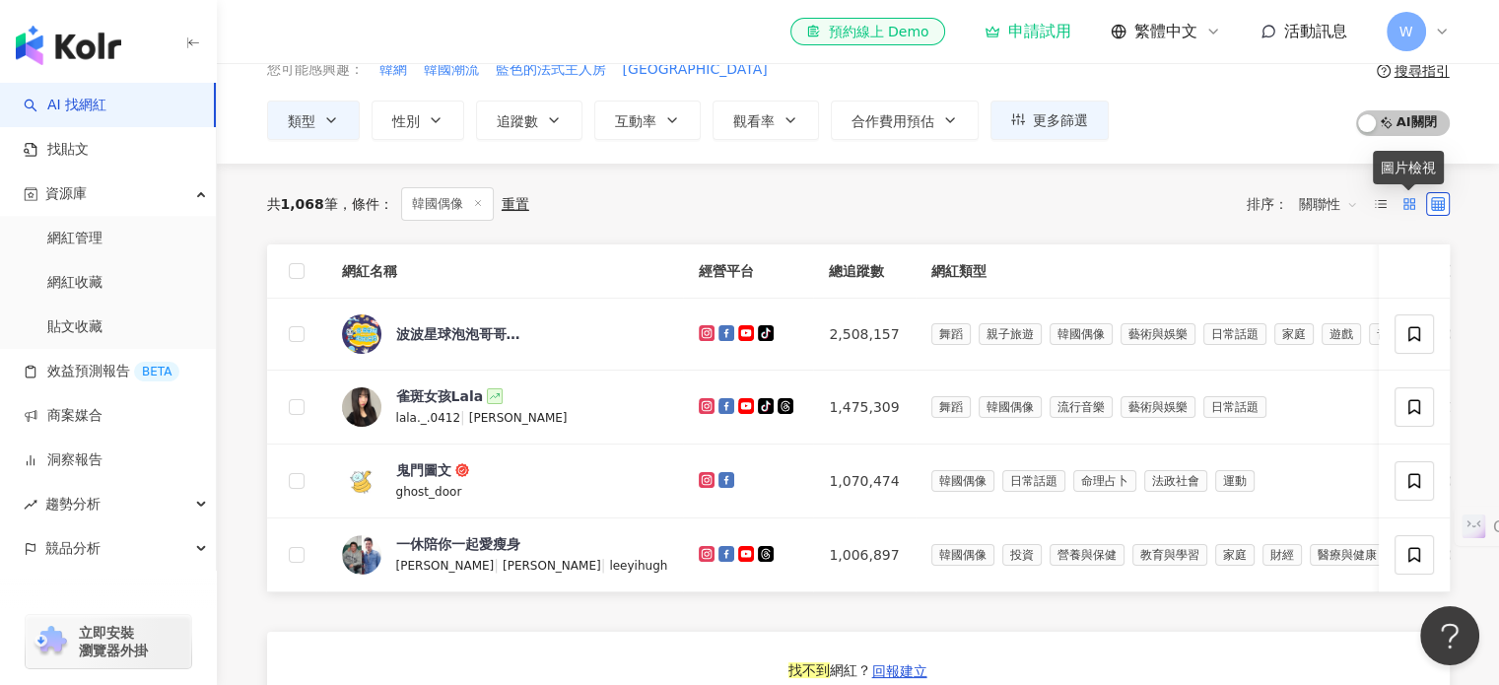
click at [1407, 197] on icon at bounding box center [1409, 204] width 14 height 14
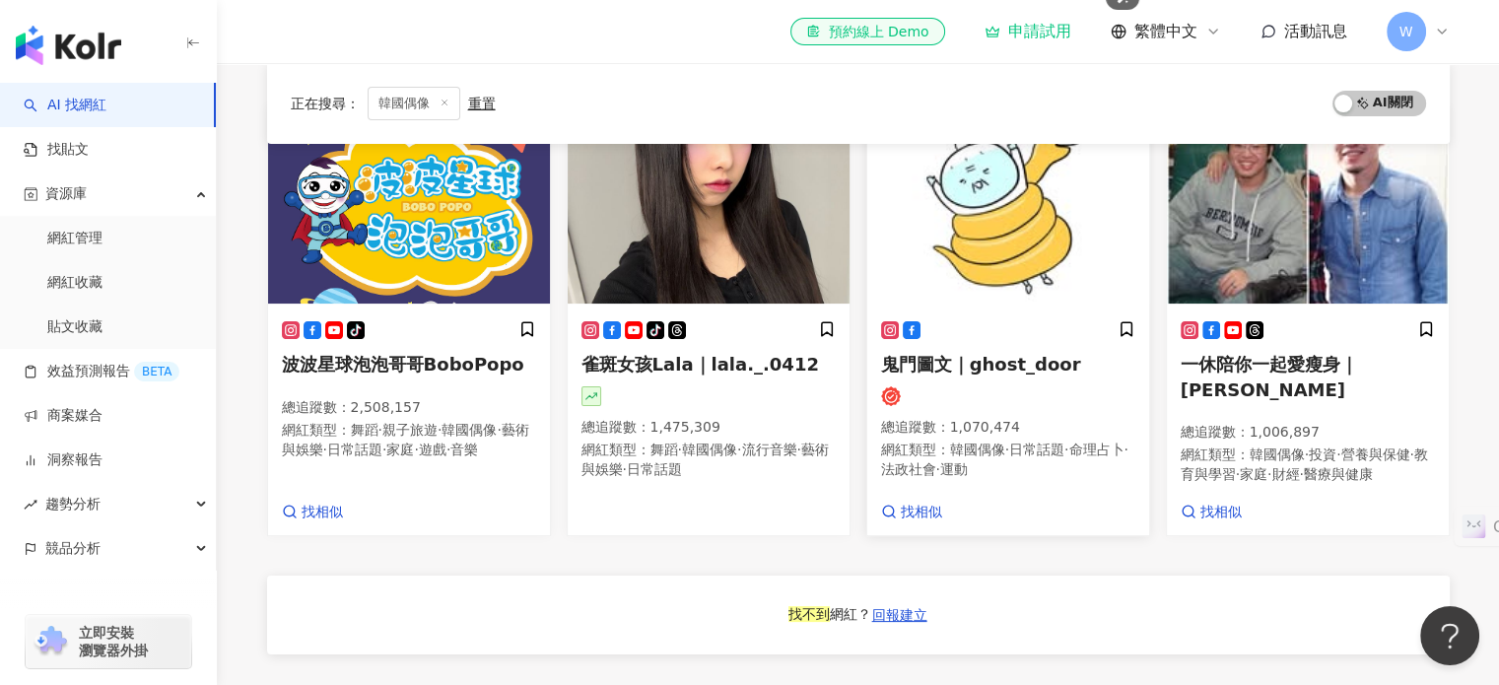
scroll to position [0, 0]
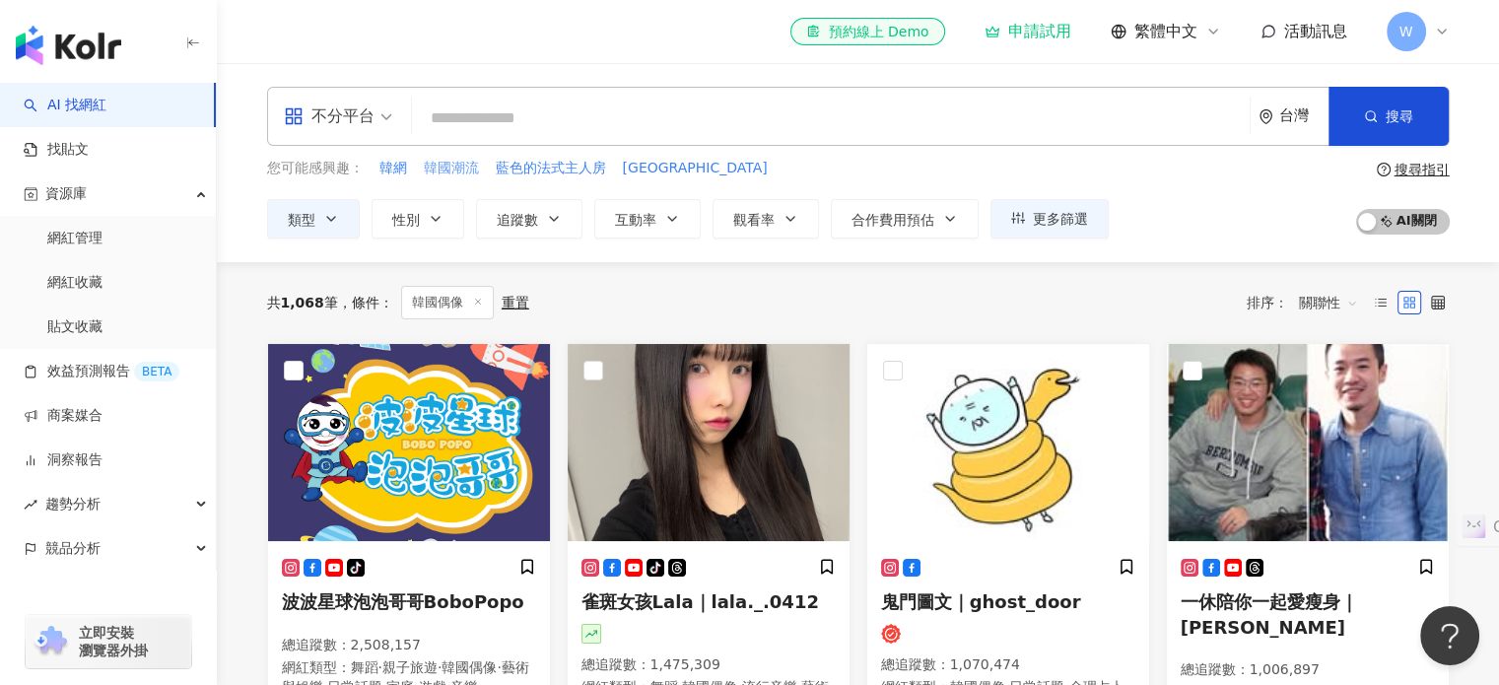
click at [453, 167] on span "韓國潮流" at bounding box center [451, 169] width 55 height 20
type input "****"
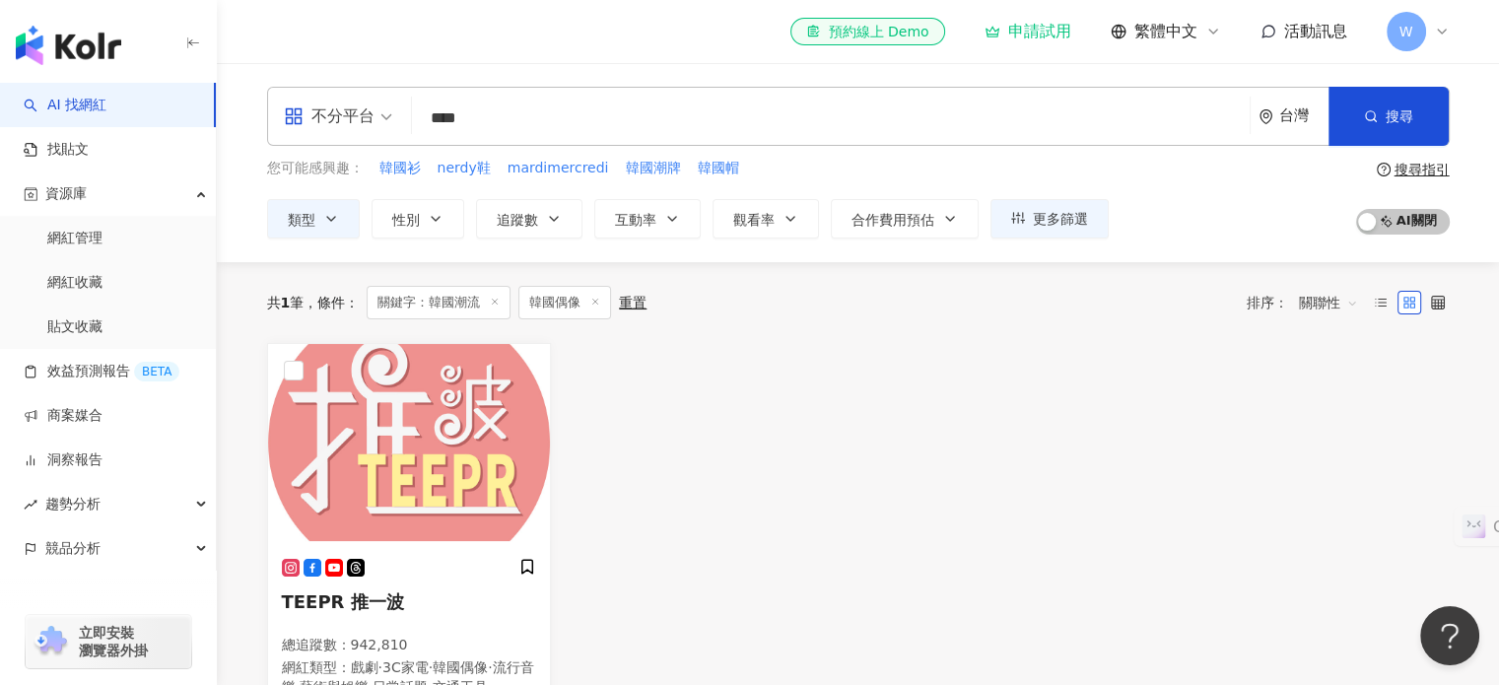
click at [600, 298] on span at bounding box center [595, 303] width 10 height 11
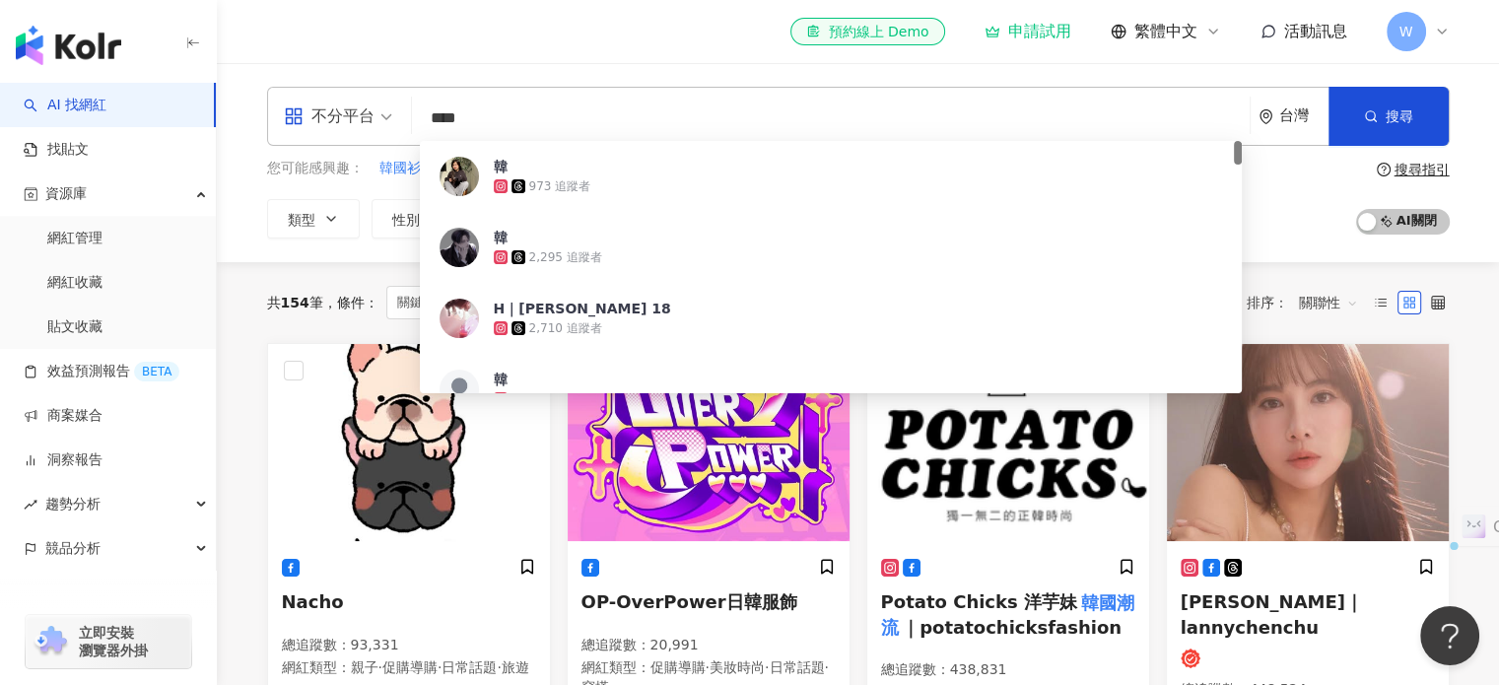
drag, startPoint x: 503, startPoint y: 123, endPoint x: 400, endPoint y: 121, distance: 102.5
click at [400, 121] on div "不分平台 **** 台灣 搜尋 2e7e8b1d-b632-4d3d-b65f-230f987efa74 韓 973 追蹤者 韓 2,295 追蹤者 H｜韓婷…" at bounding box center [858, 116] width 1183 height 59
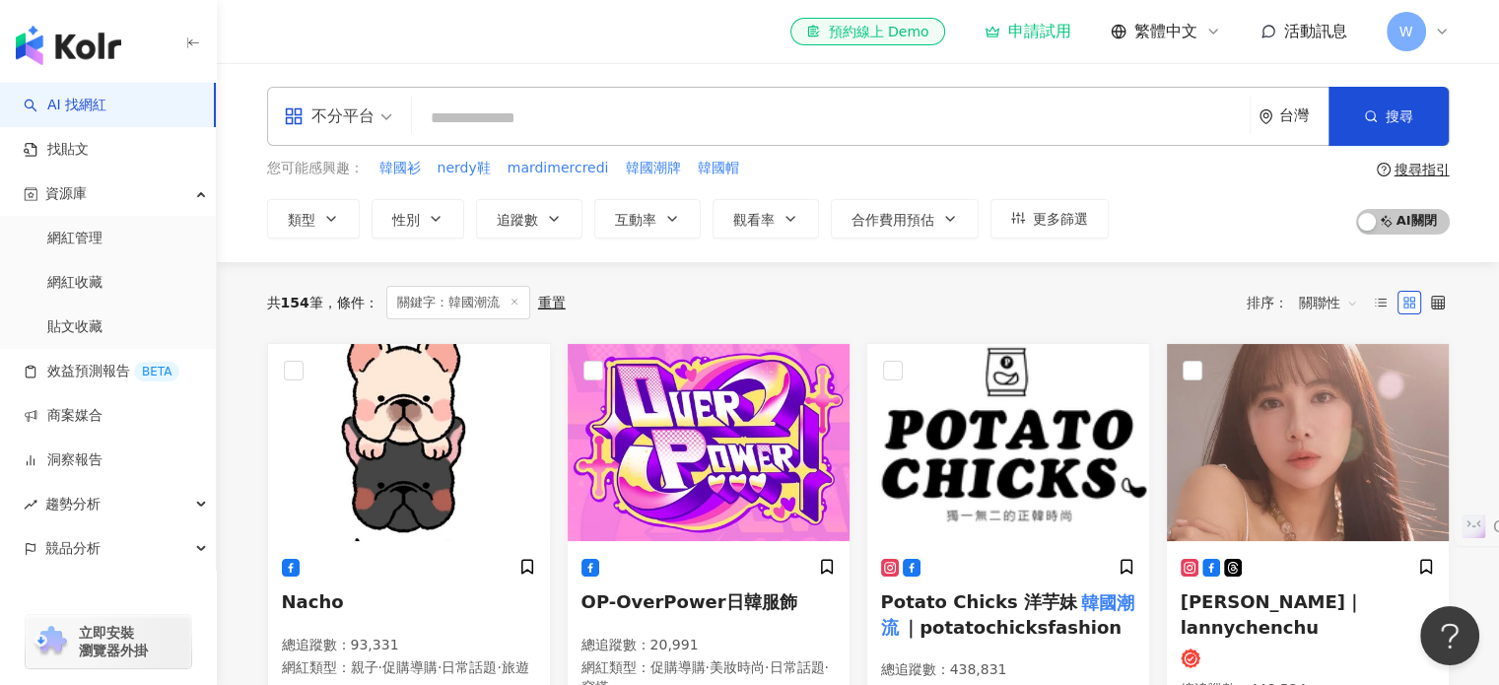
click at [375, 129] on span "不分平台" at bounding box center [338, 117] width 108 height 32
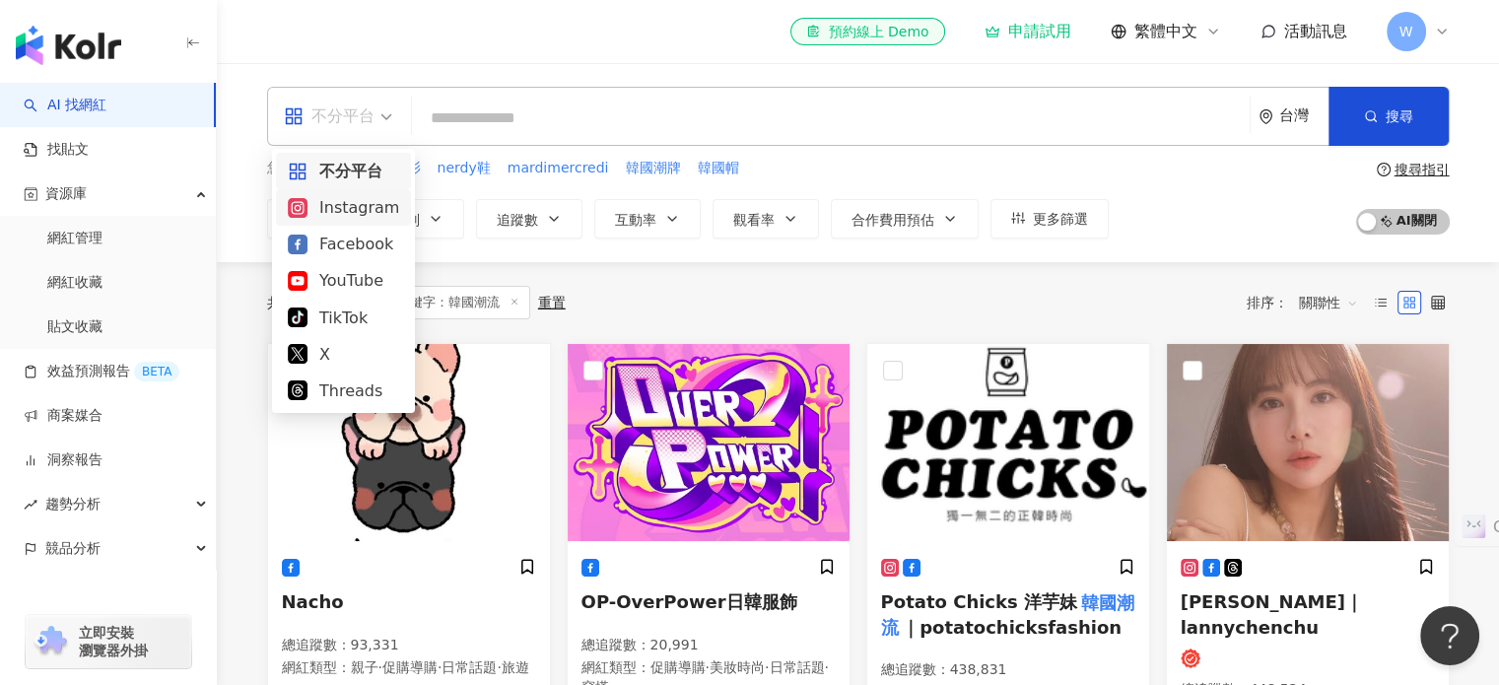
click at [613, 132] on input "search" at bounding box center [831, 118] width 822 height 37
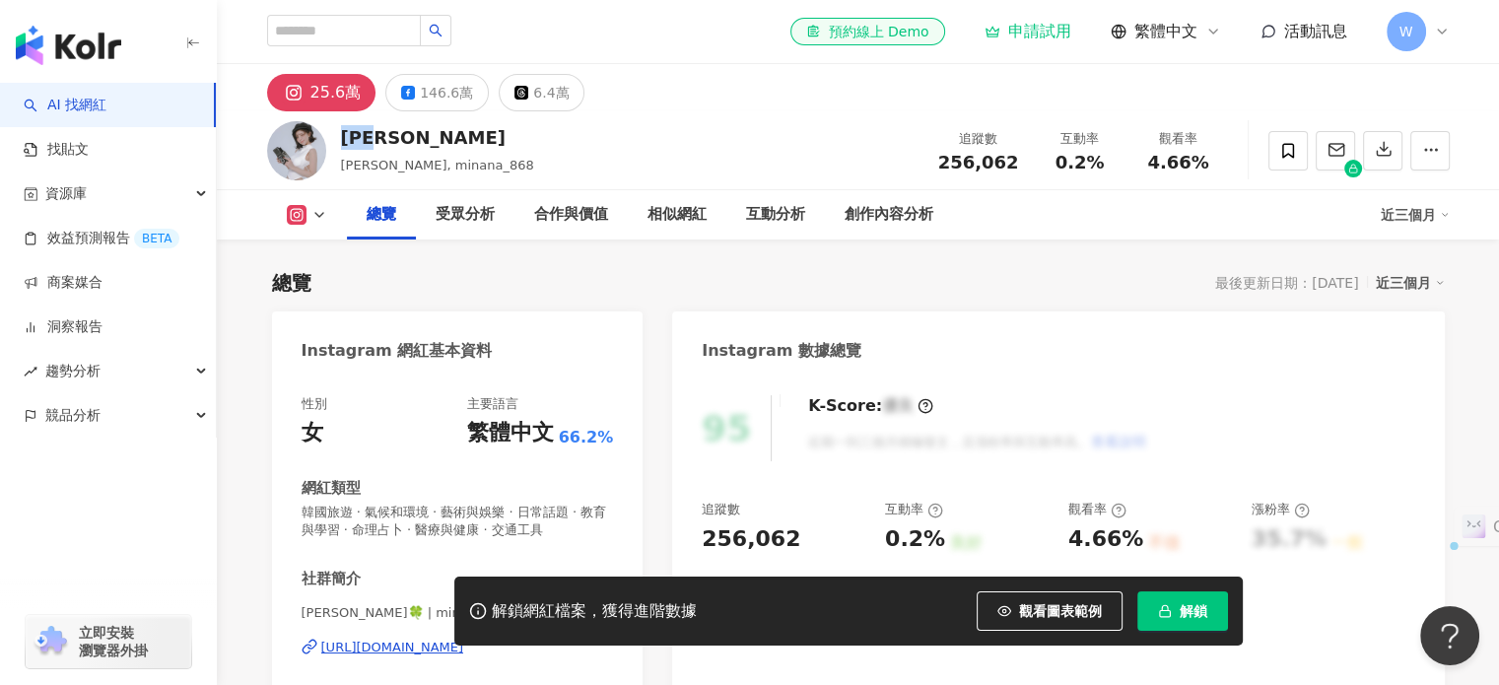
drag, startPoint x: 407, startPoint y: 137, endPoint x: 343, endPoint y: 137, distance: 64.1
click at [343, 137] on div "小米恩" at bounding box center [437, 137] width 193 height 25
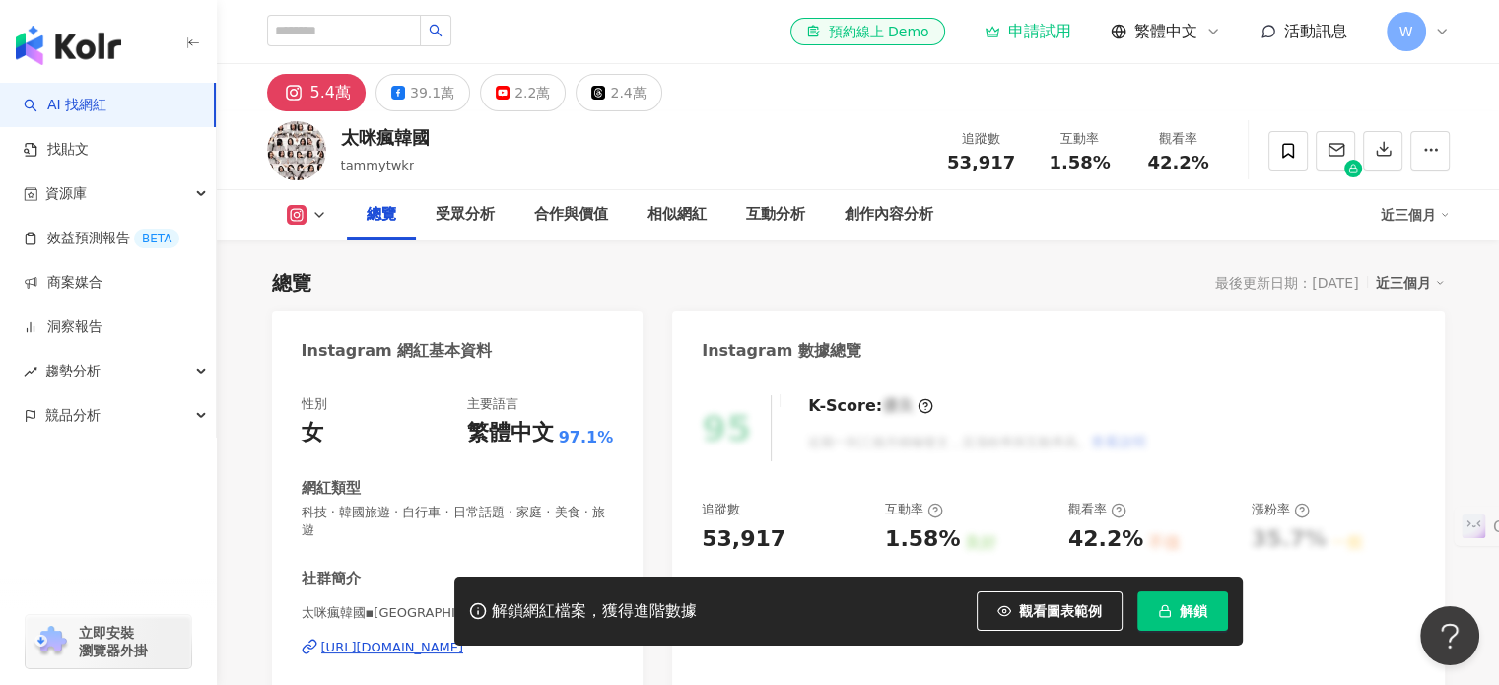
click at [472, 137] on div "太咪瘋韓國 tammytwkr 追蹤數 53,917 互動率 1.58% 觀看率 42.2%" at bounding box center [858, 150] width 1261 height 78
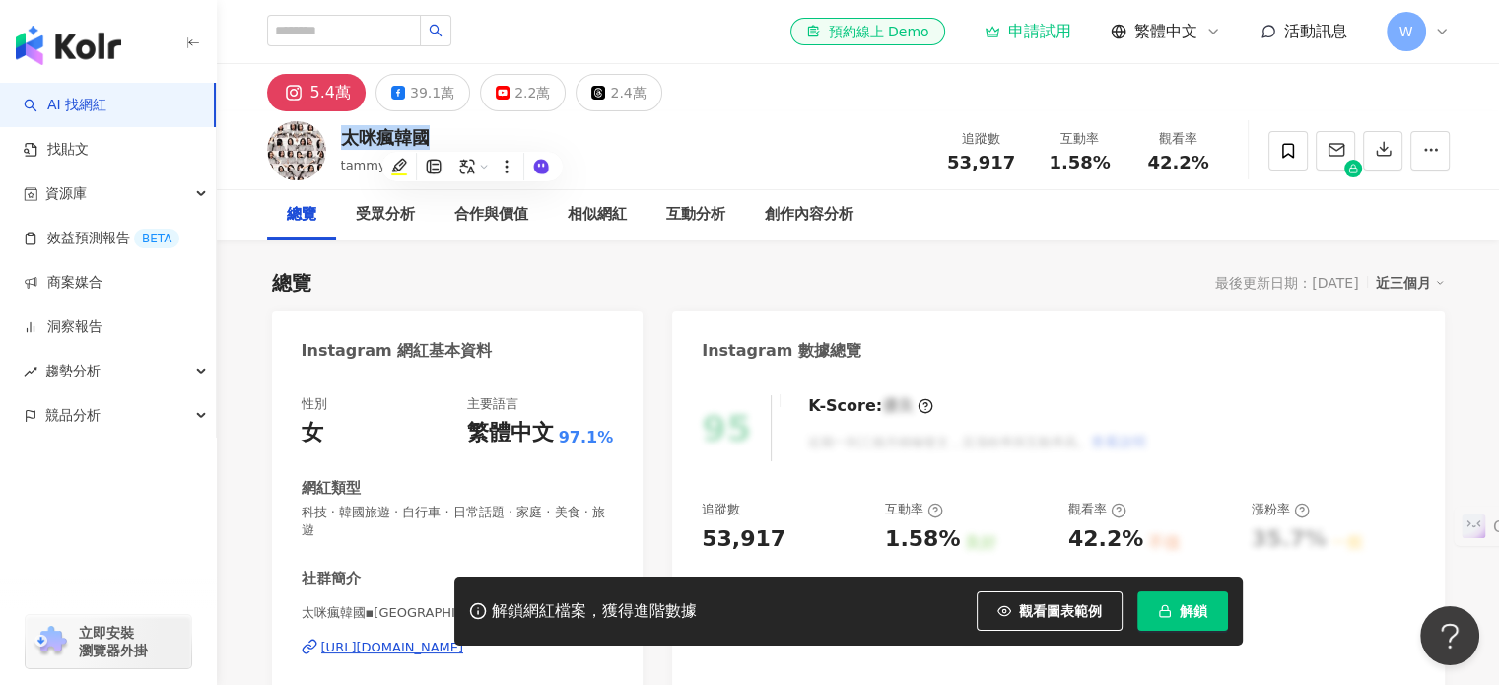
click at [196, 47] on icon "button" at bounding box center [193, 43] width 16 height 16
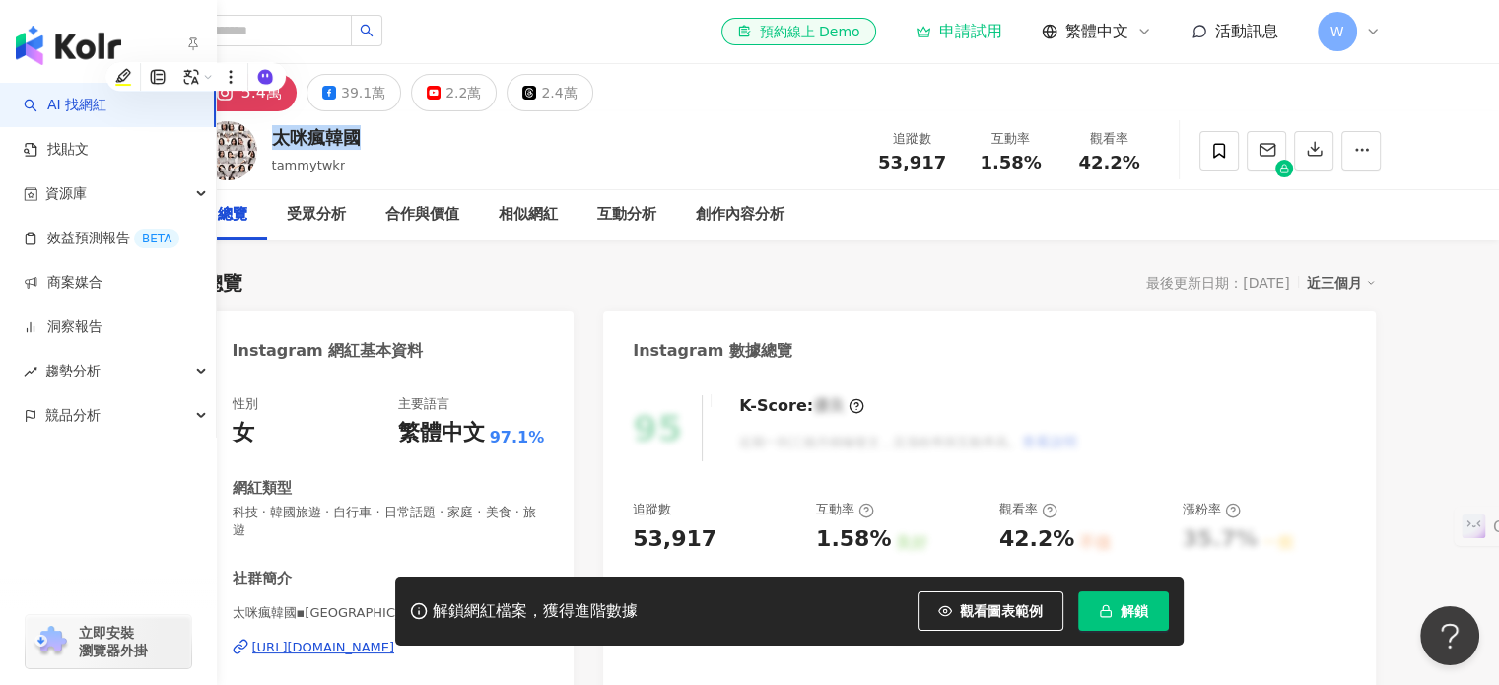
click at [187, 46] on icon "button" at bounding box center [193, 43] width 16 height 16
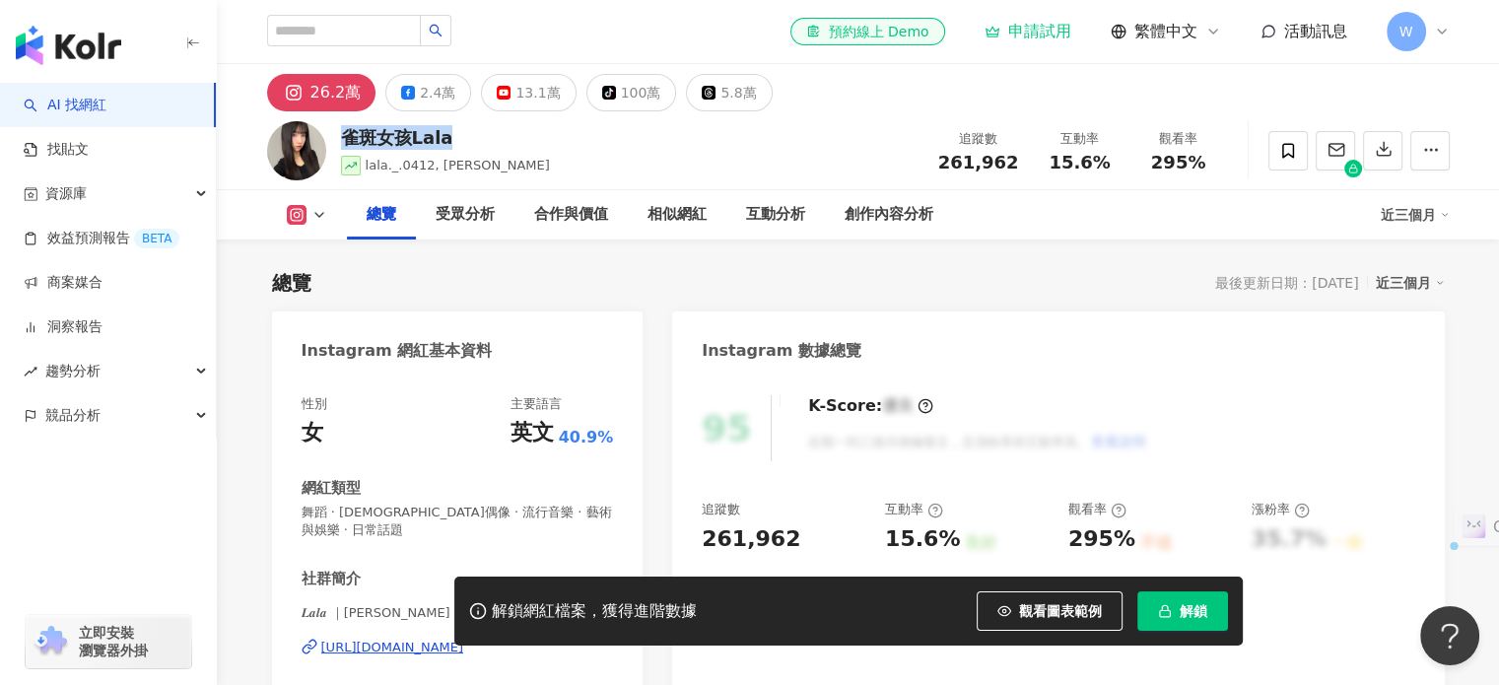
drag, startPoint x: 468, startPoint y: 133, endPoint x: 337, endPoint y: 148, distance: 131.9
click at [337, 148] on div "雀斑女孩Lala lala._.0412, [PERSON_NAME]Lala 追蹤數 261,962 互動率 15.6% 觀看率 295%" at bounding box center [858, 150] width 1261 height 78
copy div "雀斑女孩Lala"
